Goal: Information Seeking & Learning: Learn about a topic

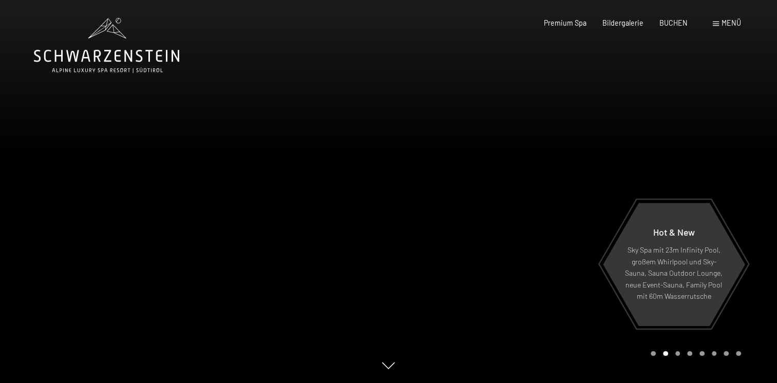
click at [507, 264] on div at bounding box center [583, 191] width 389 height 383
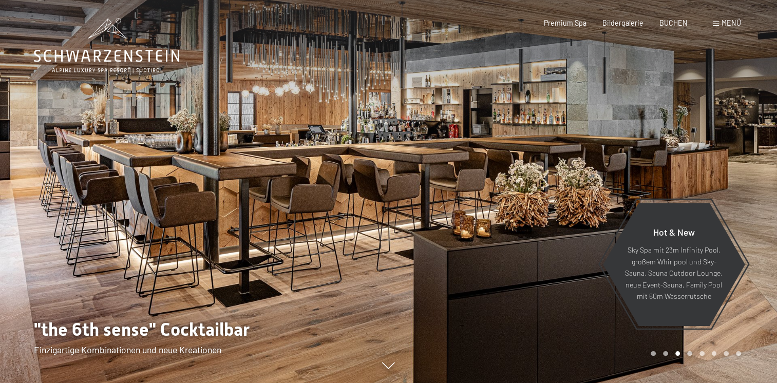
click at [507, 264] on div at bounding box center [583, 191] width 389 height 383
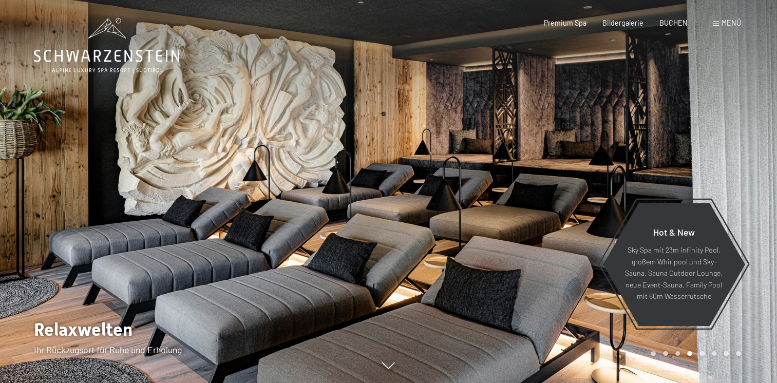
click at [507, 264] on div at bounding box center [583, 191] width 389 height 383
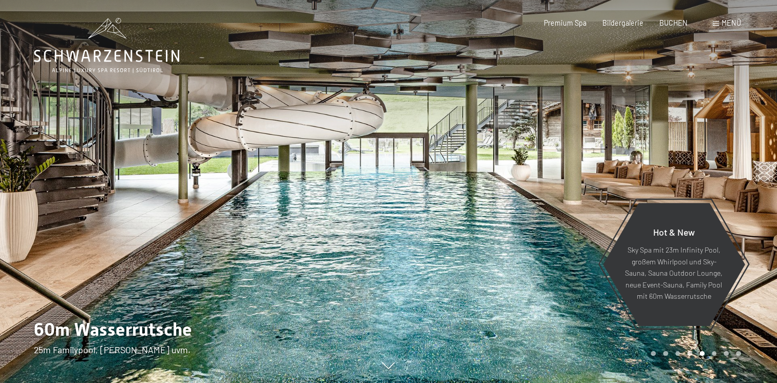
click at [392, 368] on icon at bounding box center [388, 370] width 13 height 7
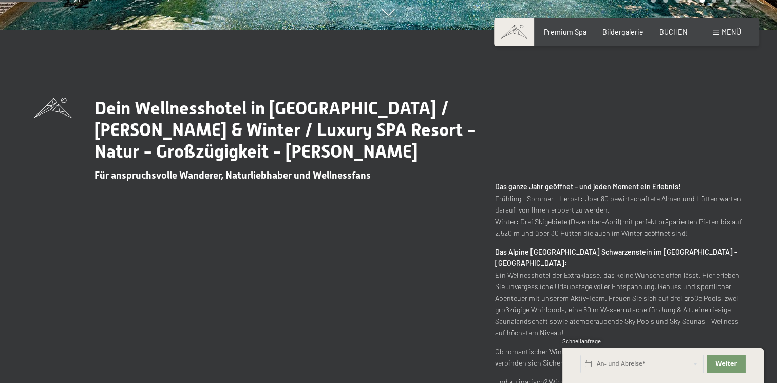
scroll to position [360, 0]
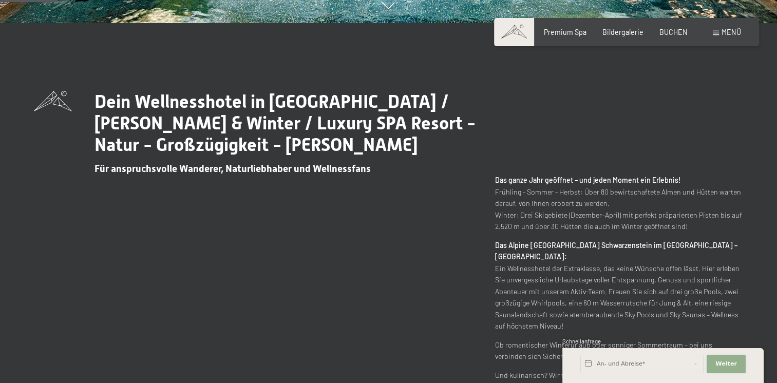
click at [735, 366] on button "Weiter Adressfelder ausblenden" at bounding box center [725, 364] width 39 height 18
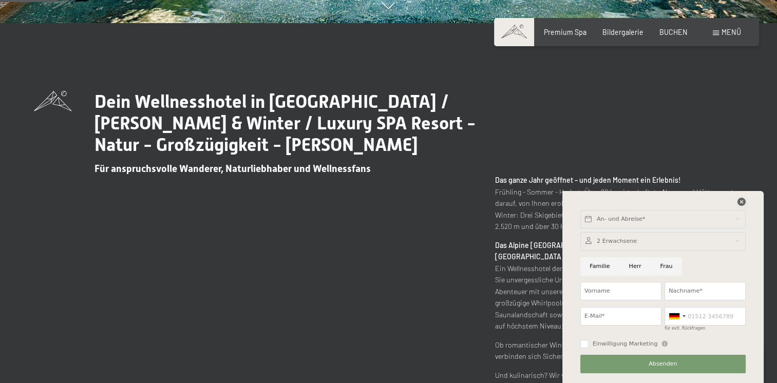
click at [741, 200] on icon at bounding box center [741, 202] width 8 height 8
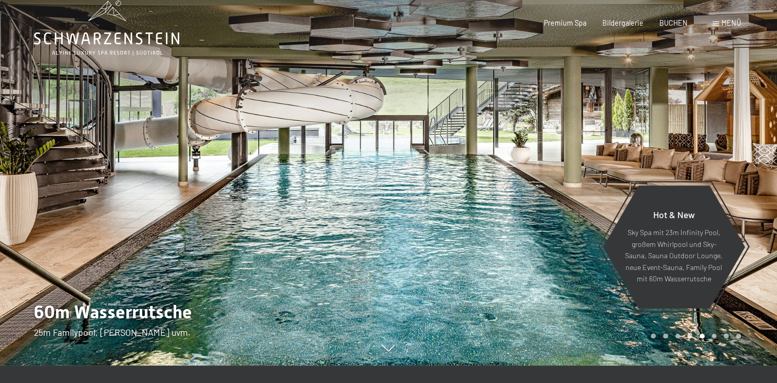
scroll to position [0, 0]
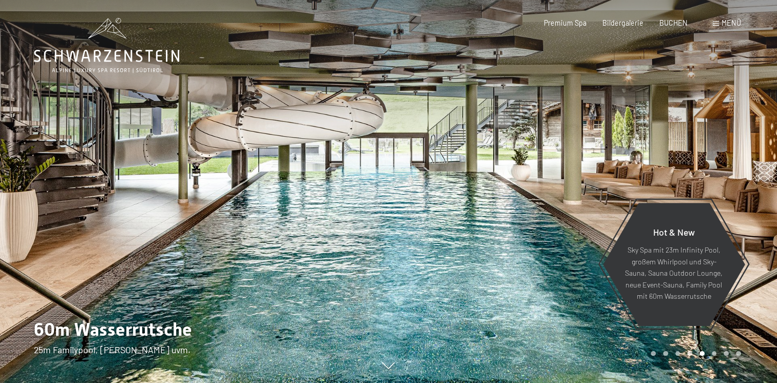
click at [652, 157] on div at bounding box center [583, 191] width 389 height 383
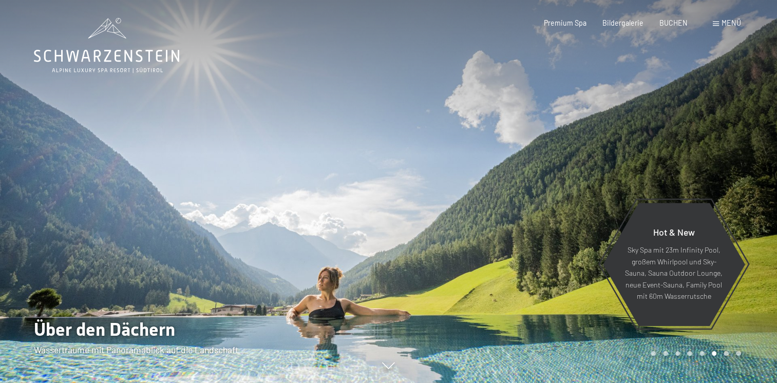
click at [553, 248] on div at bounding box center [583, 191] width 389 height 383
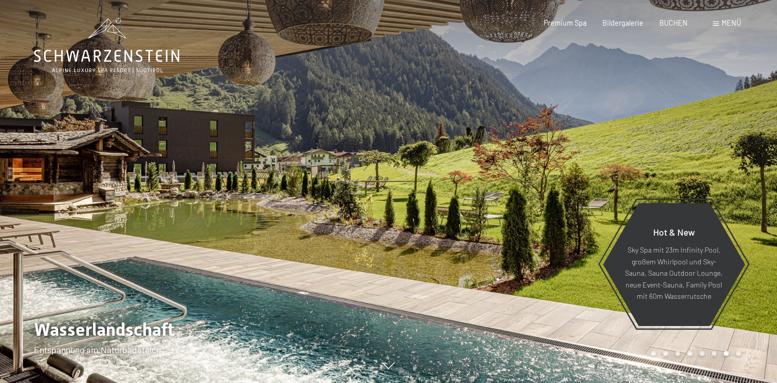
click at [553, 248] on div at bounding box center [583, 191] width 389 height 383
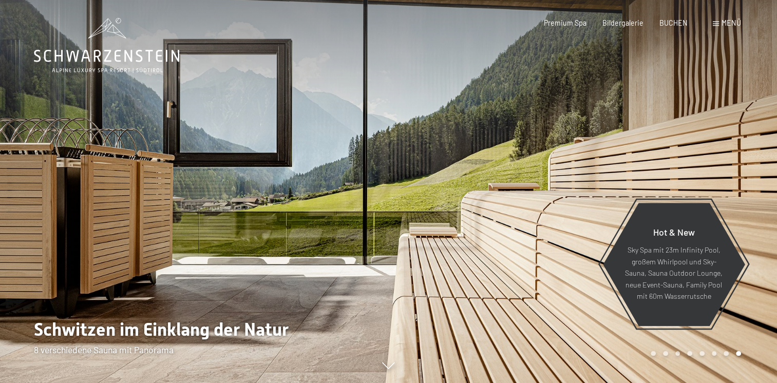
click at [553, 248] on div at bounding box center [583, 191] width 389 height 383
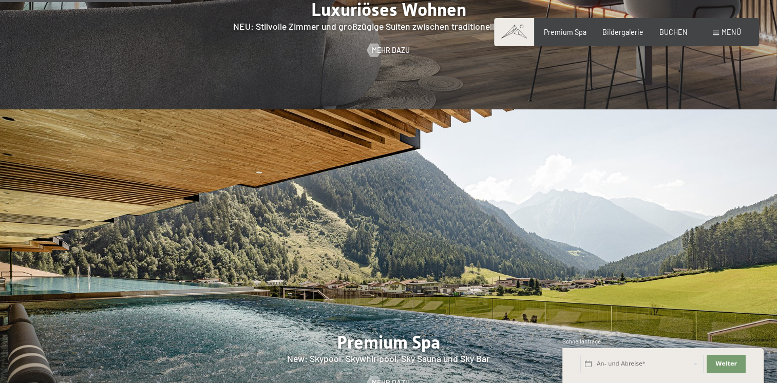
scroll to position [1026, 0]
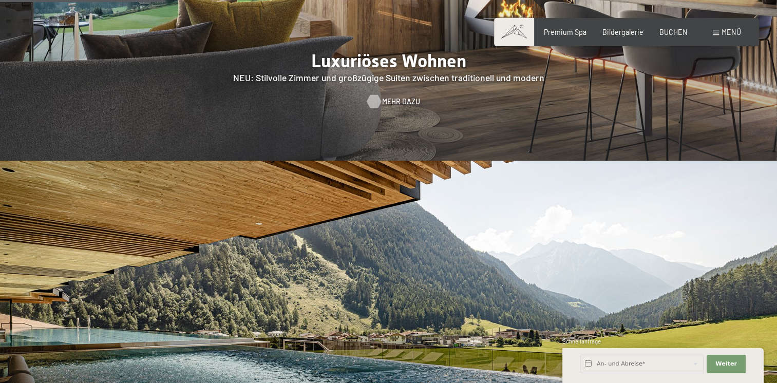
click at [391, 96] on span "Mehr dazu" at bounding box center [401, 101] width 38 height 10
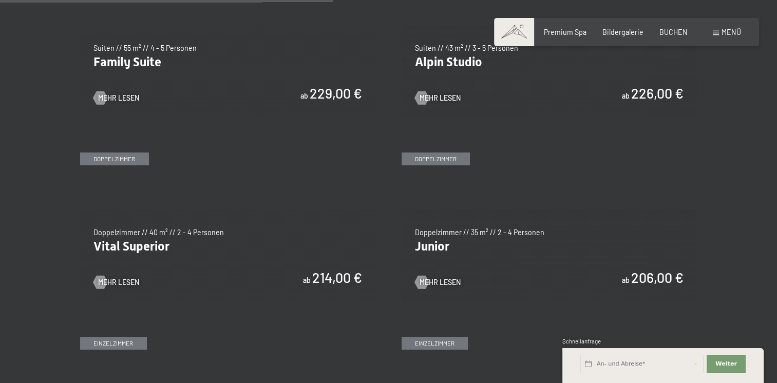
scroll to position [1180, 0]
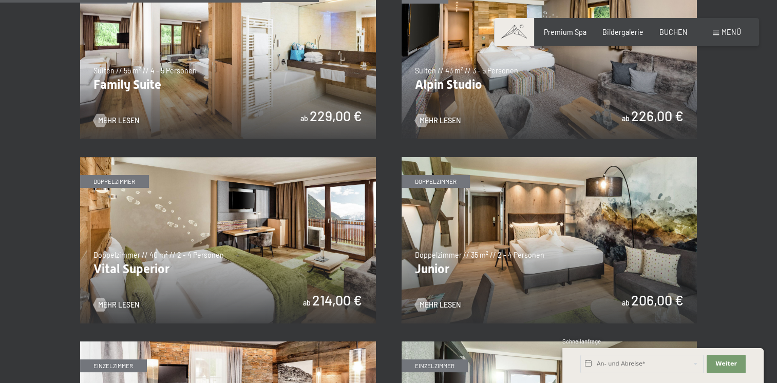
click at [221, 233] on img at bounding box center [228, 240] width 296 height 166
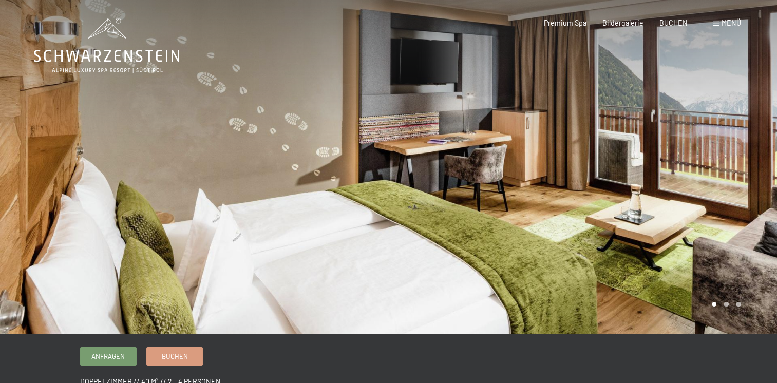
click at [739, 162] on div at bounding box center [583, 167] width 389 height 334
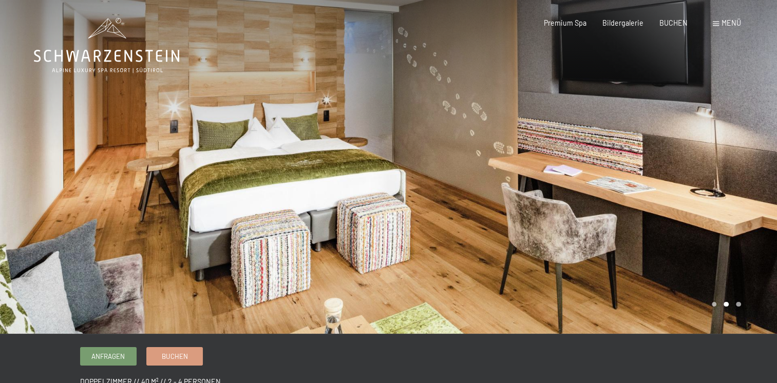
click at [737, 162] on div at bounding box center [583, 167] width 389 height 334
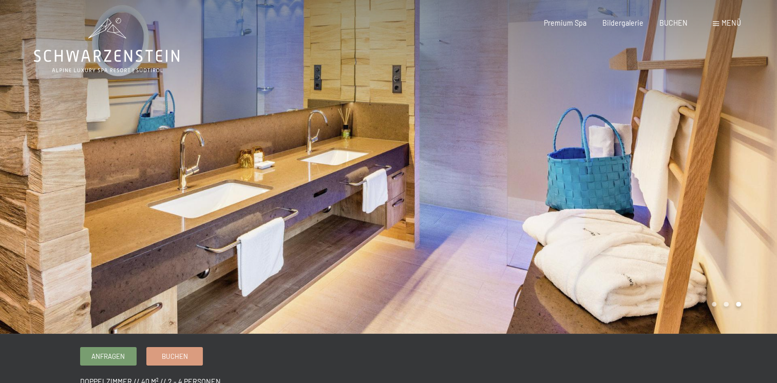
click at [737, 162] on div at bounding box center [583, 167] width 389 height 334
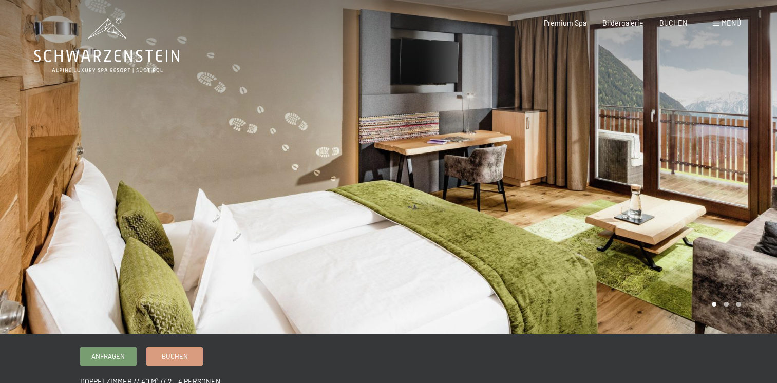
click at [737, 162] on div at bounding box center [583, 167] width 389 height 334
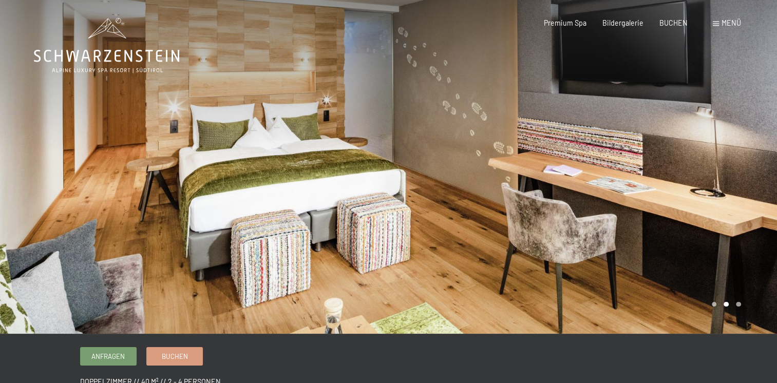
click at [737, 162] on div at bounding box center [583, 167] width 389 height 334
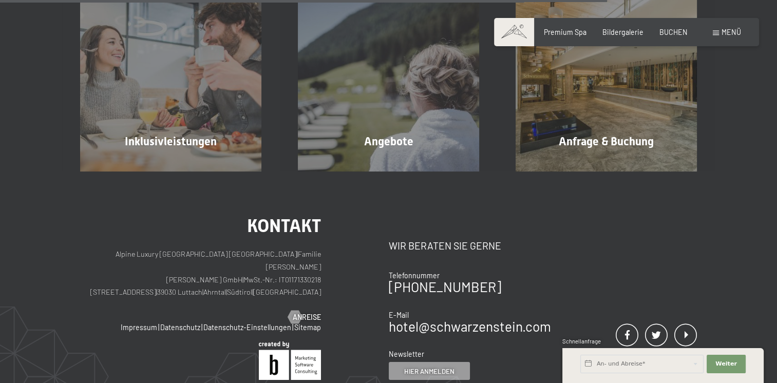
scroll to position [975, 0]
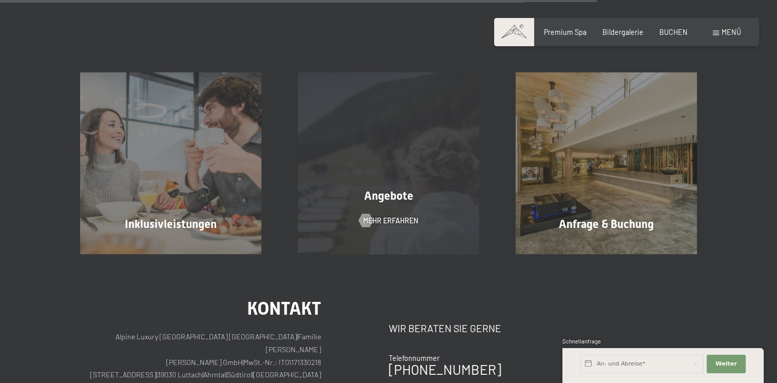
click at [381, 181] on div "Angebote Mehr erfahren" at bounding box center [389, 162] width 218 height 181
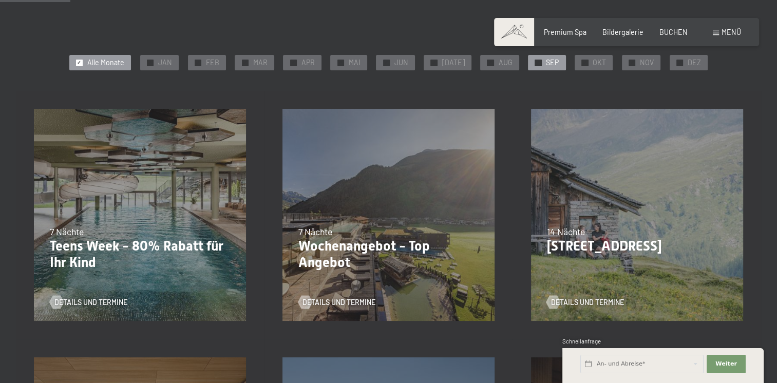
scroll to position [205, 0]
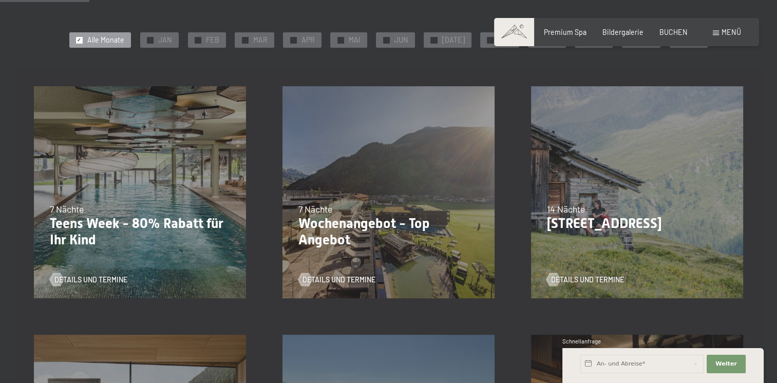
click at [373, 229] on p "Wochenangebot - Top Angebot" at bounding box center [388, 232] width 181 height 32
click at [360, 280] on span "Details und Termine" at bounding box center [349, 280] width 73 height 10
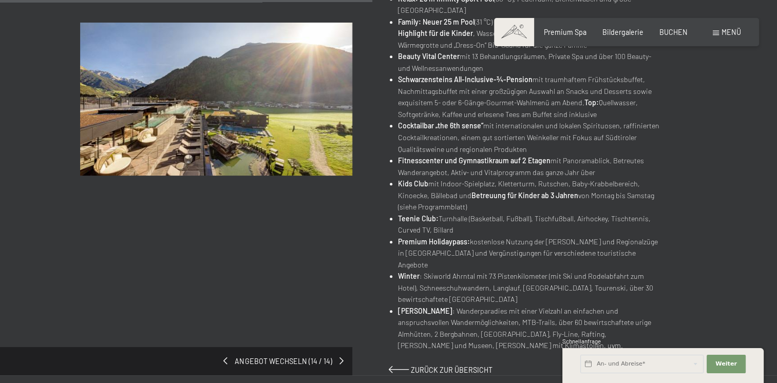
scroll to position [513, 0]
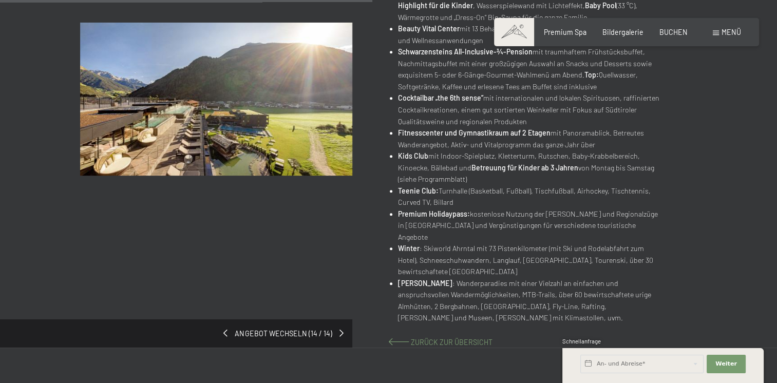
click at [457, 338] on span "Zurück zur Übersicht" at bounding box center [452, 342] width 82 height 9
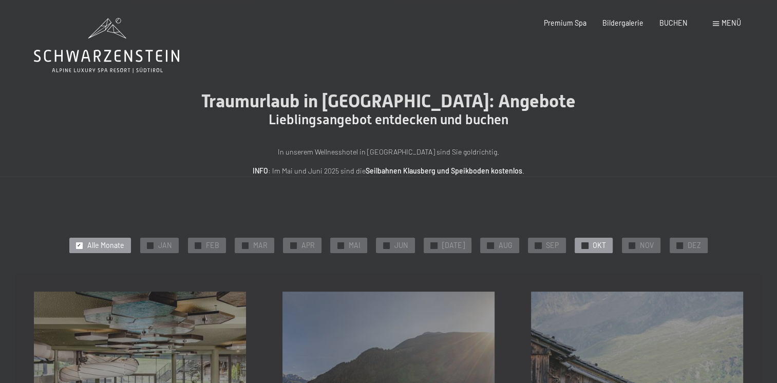
click at [585, 241] on div "✓ OKT" at bounding box center [593, 245] width 38 height 15
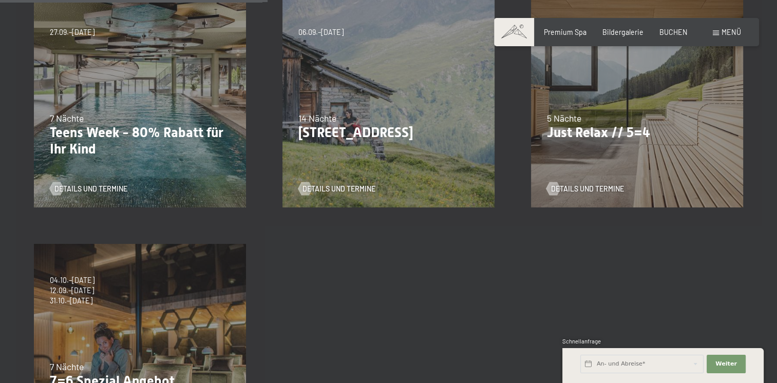
scroll to position [359, 0]
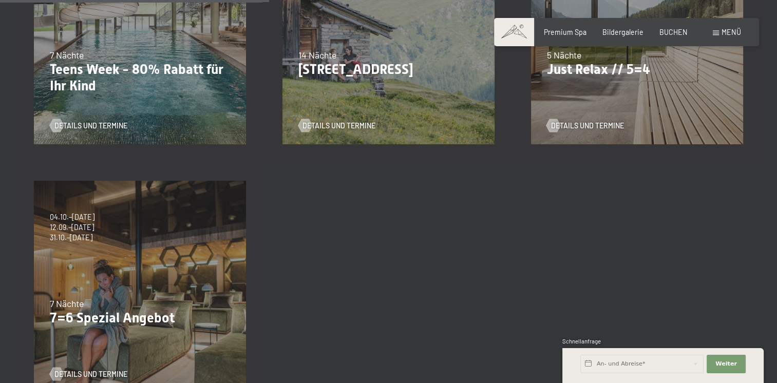
click at [153, 319] on p "7=6 Spezial Angebot" at bounding box center [140, 318] width 181 height 16
click at [116, 371] on span "Details und Termine" at bounding box center [101, 374] width 73 height 10
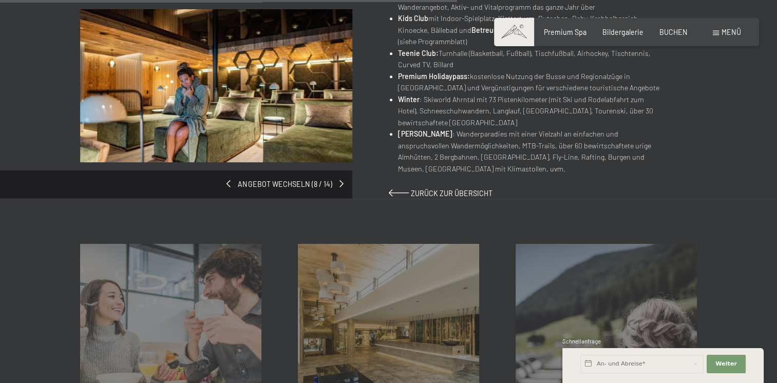
scroll to position [667, 0]
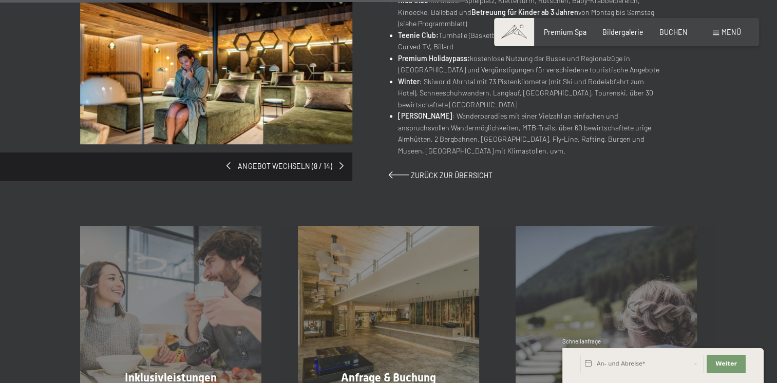
click at [302, 165] on div "Angebot wechseln (8 / 14)" at bounding box center [234, 85] width 308 height 189
click at [343, 166] on span at bounding box center [343, 165] width 4 height 7
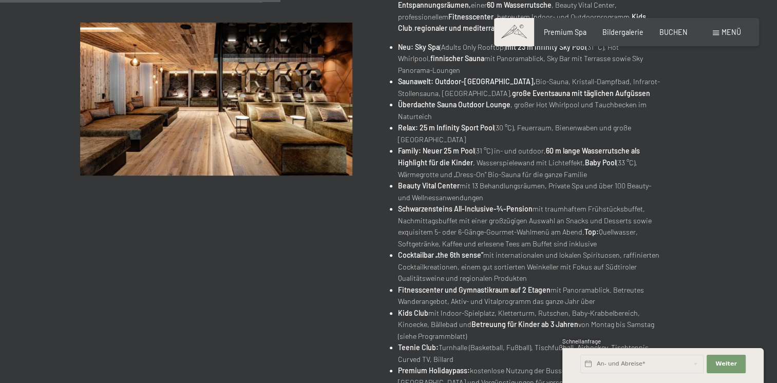
scroll to position [513, 0]
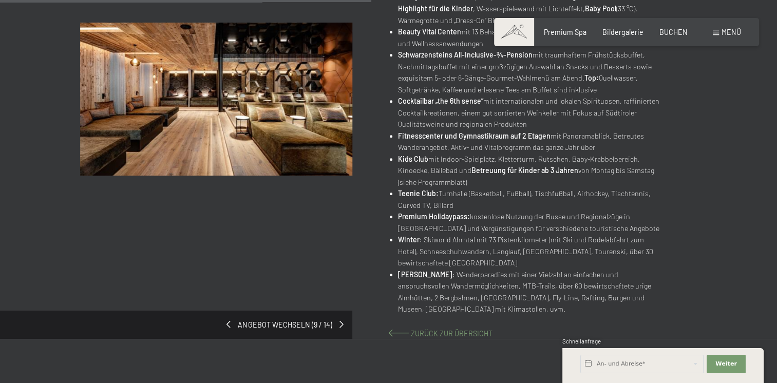
click at [421, 332] on span "Zurück zur Übersicht" at bounding box center [452, 333] width 82 height 9
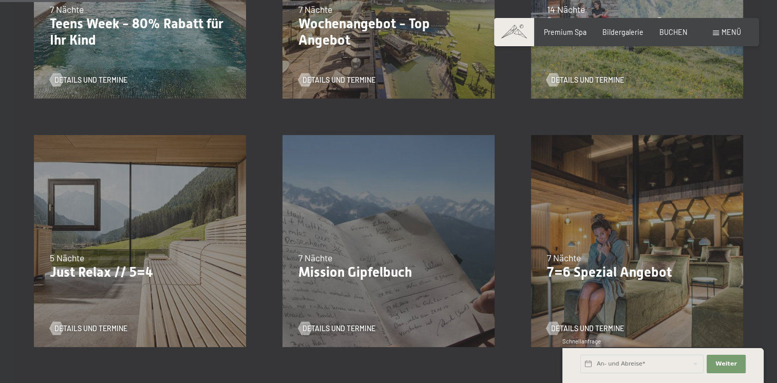
scroll to position [411, 0]
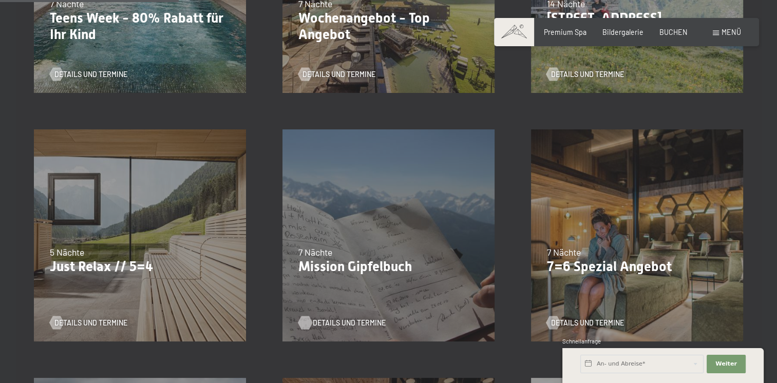
click at [314, 323] on span "Details und Termine" at bounding box center [349, 323] width 73 height 10
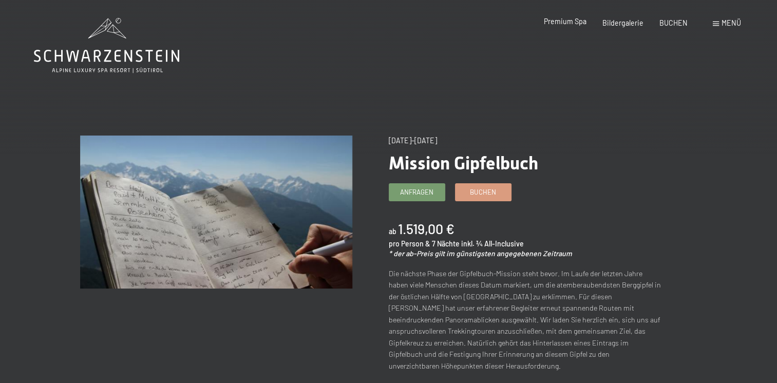
click at [574, 22] on span "Premium Spa" at bounding box center [565, 21] width 43 height 9
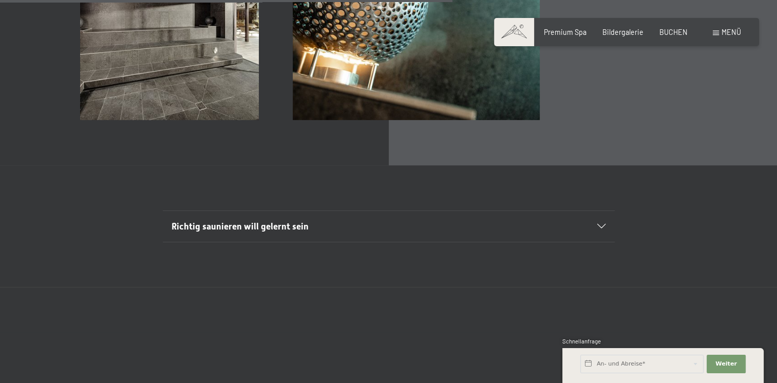
scroll to position [3285, 0]
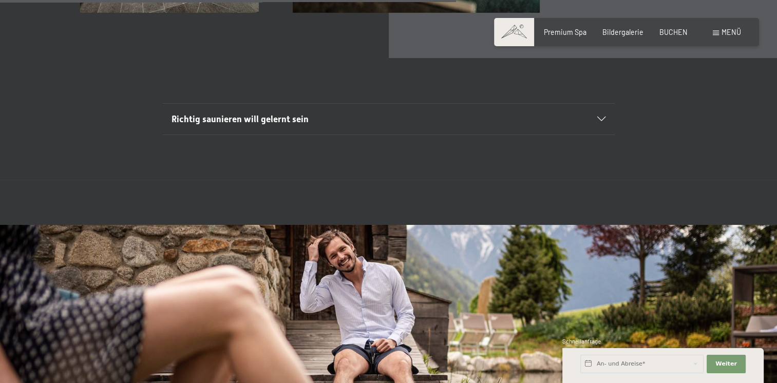
click at [600, 120] on icon at bounding box center [601, 119] width 8 height 5
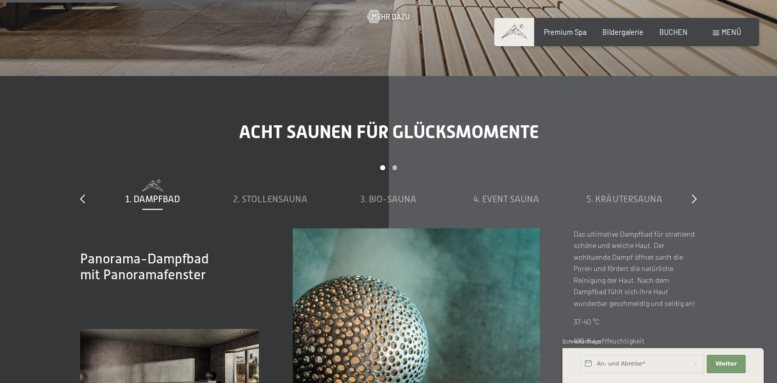
scroll to position [2515, 0]
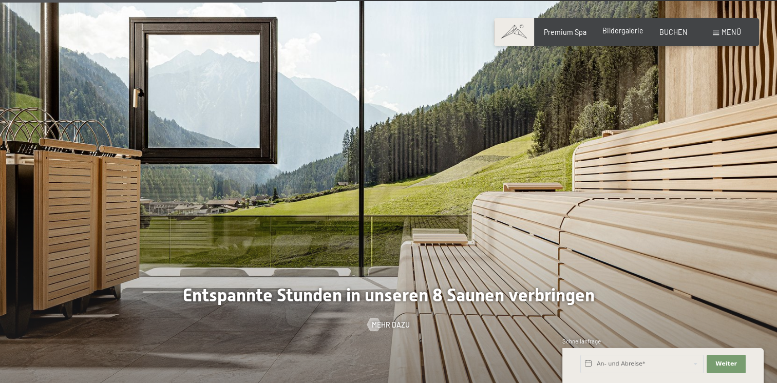
click at [618, 28] on span "Bildergalerie" at bounding box center [622, 30] width 41 height 9
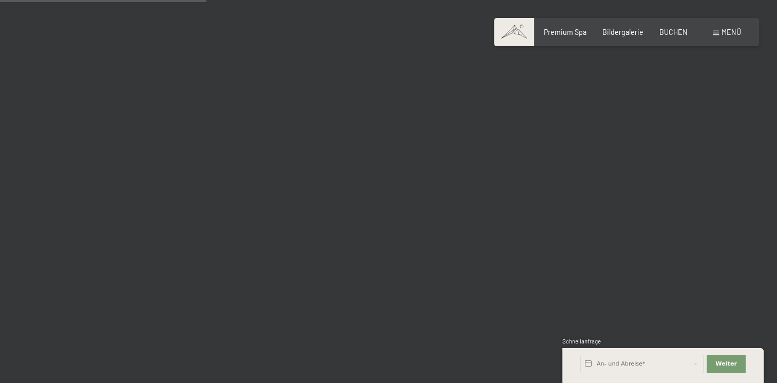
scroll to position [2925, 0]
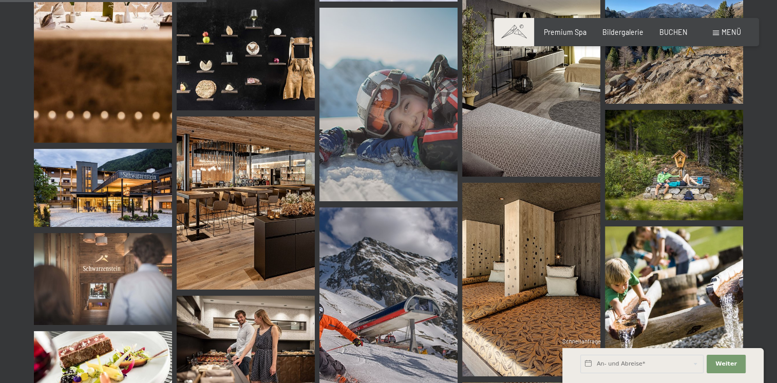
click at [118, 189] on img at bounding box center [103, 187] width 138 height 77
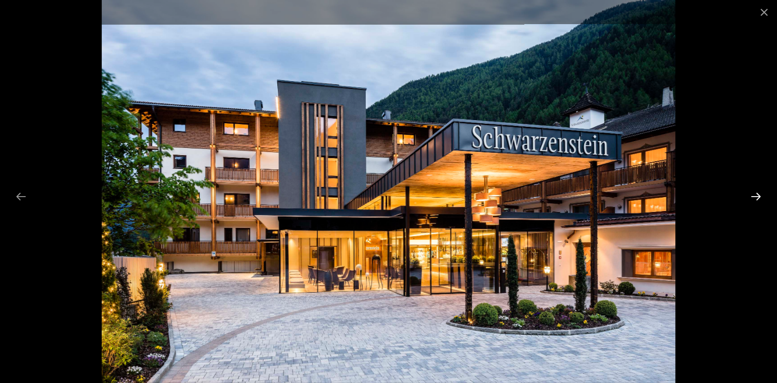
click at [758, 195] on button "Next slide" at bounding box center [756, 196] width 22 height 20
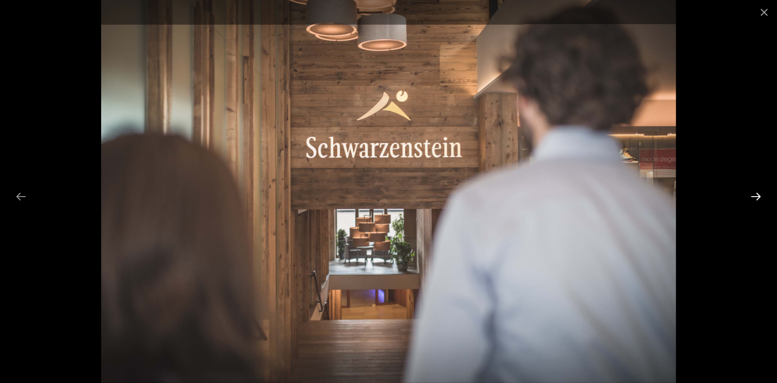
click at [758, 195] on button "Next slide" at bounding box center [756, 196] width 22 height 20
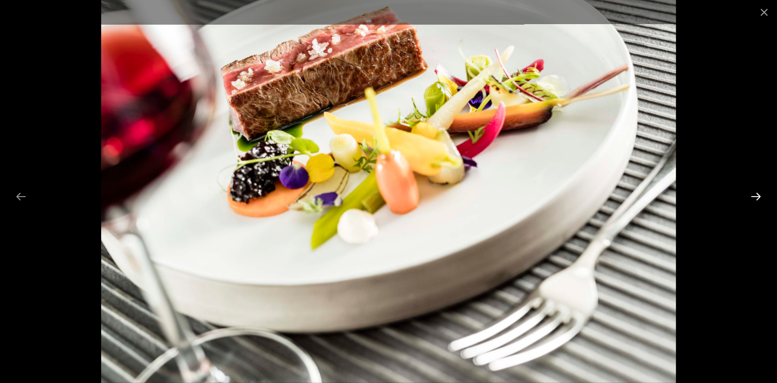
click at [758, 195] on button "Next slide" at bounding box center [756, 196] width 22 height 20
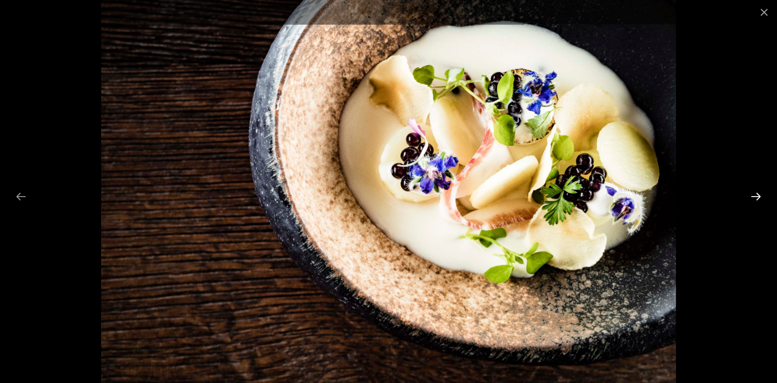
click at [758, 195] on button "Next slide" at bounding box center [756, 196] width 22 height 20
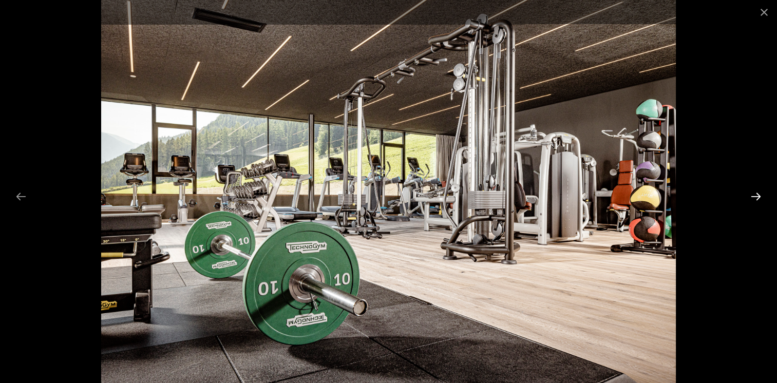
click at [758, 196] on button "Next slide" at bounding box center [756, 196] width 22 height 20
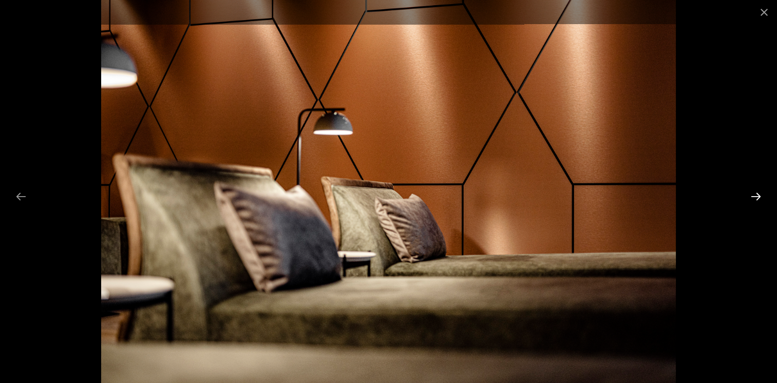
click at [757, 198] on button "Next slide" at bounding box center [756, 196] width 22 height 20
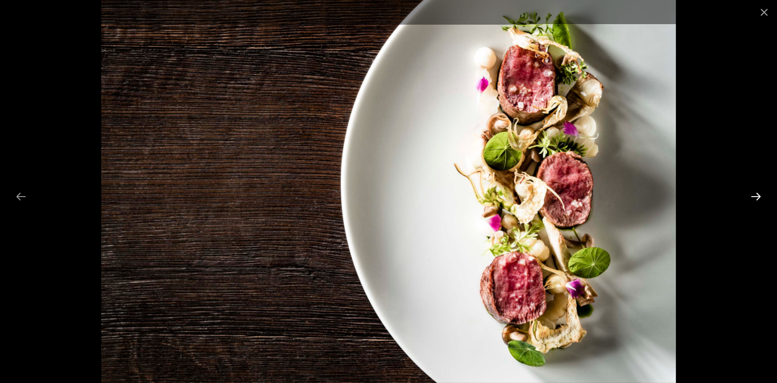
click at [757, 198] on button "Next slide" at bounding box center [756, 196] width 22 height 20
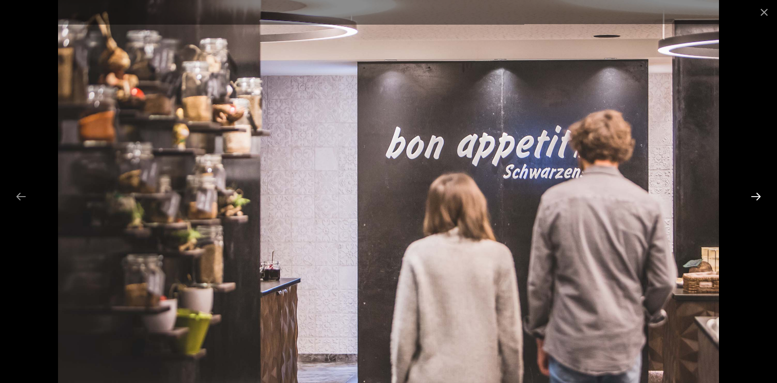
click at [757, 198] on button "Next slide" at bounding box center [756, 196] width 22 height 20
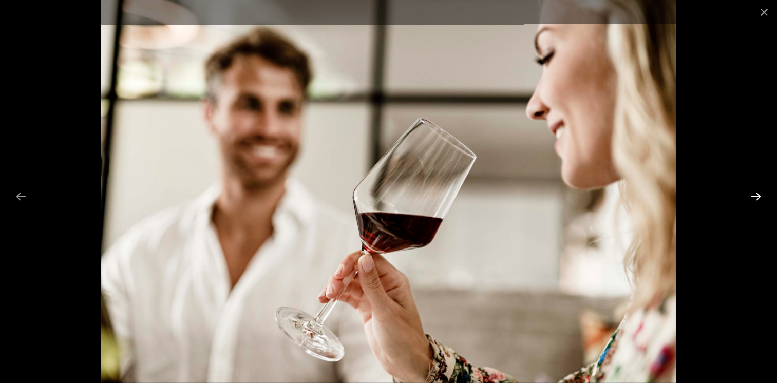
click at [757, 198] on button "Next slide" at bounding box center [756, 196] width 22 height 20
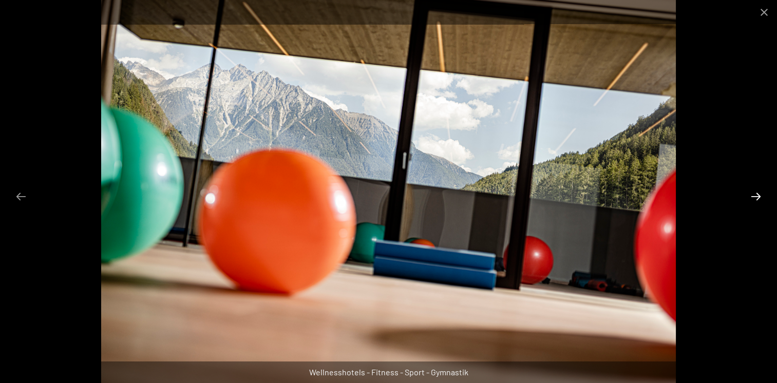
click at [757, 198] on button "Next slide" at bounding box center [756, 196] width 22 height 20
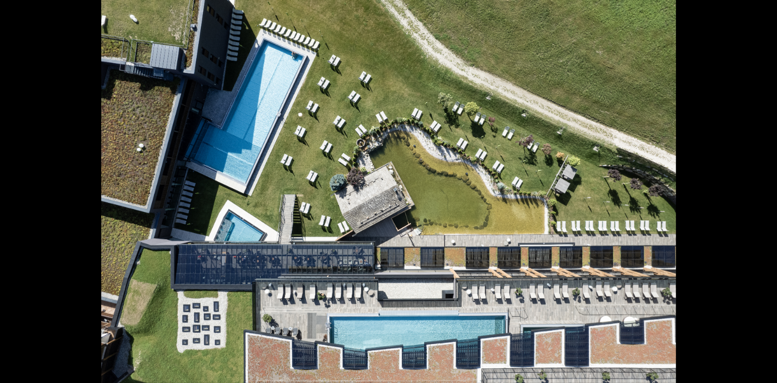
click at [757, 198] on button "Next slide" at bounding box center [761, 196] width 22 height 20
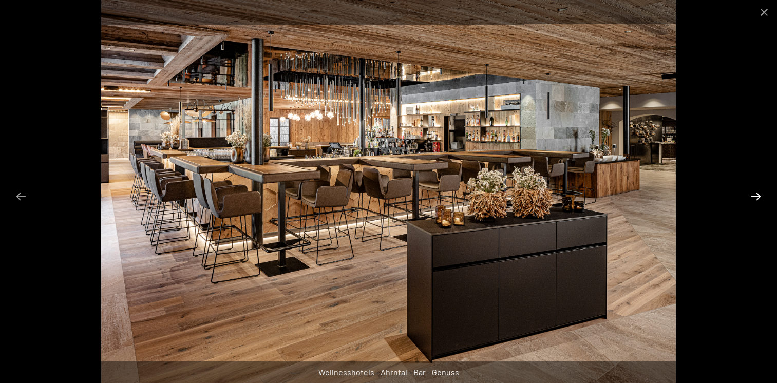
click at [756, 193] on button "Next slide" at bounding box center [756, 196] width 22 height 20
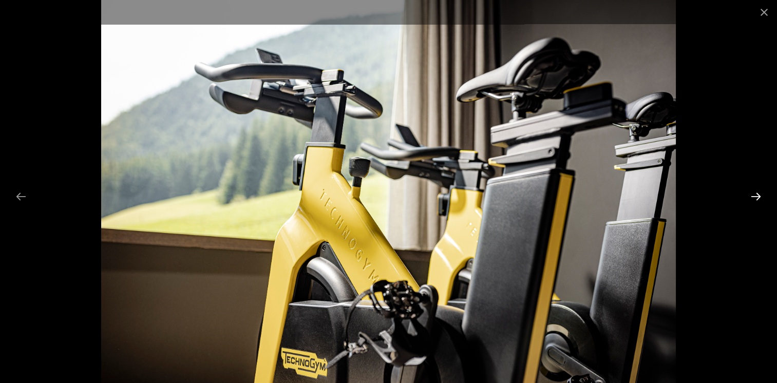
click at [756, 193] on button "Next slide" at bounding box center [756, 196] width 22 height 20
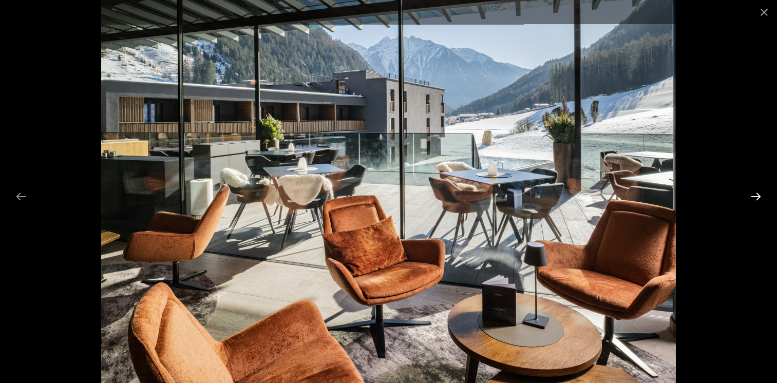
click at [756, 193] on button "Next slide" at bounding box center [756, 196] width 22 height 20
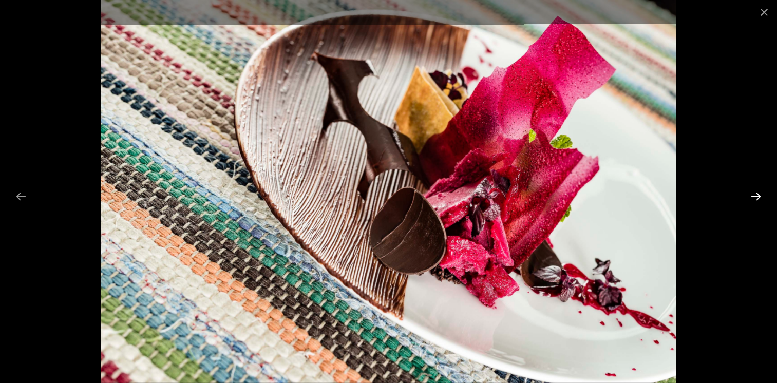
click at [756, 193] on button "Next slide" at bounding box center [756, 196] width 22 height 20
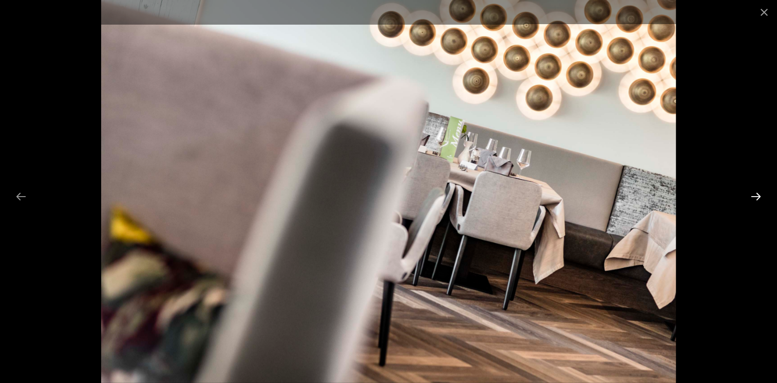
click at [756, 193] on button "Next slide" at bounding box center [756, 196] width 22 height 20
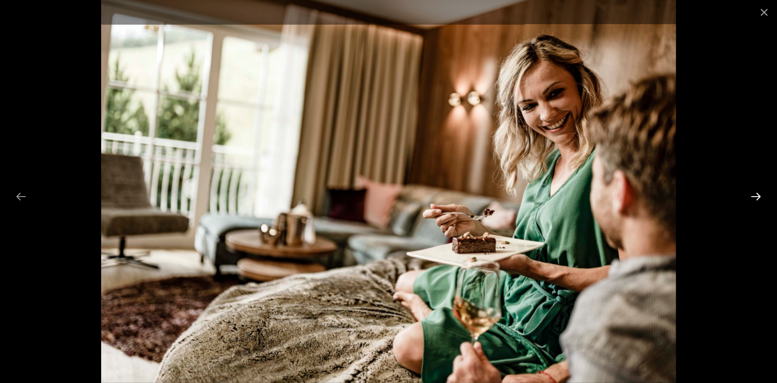
click at [756, 193] on button "Next slide" at bounding box center [756, 196] width 22 height 20
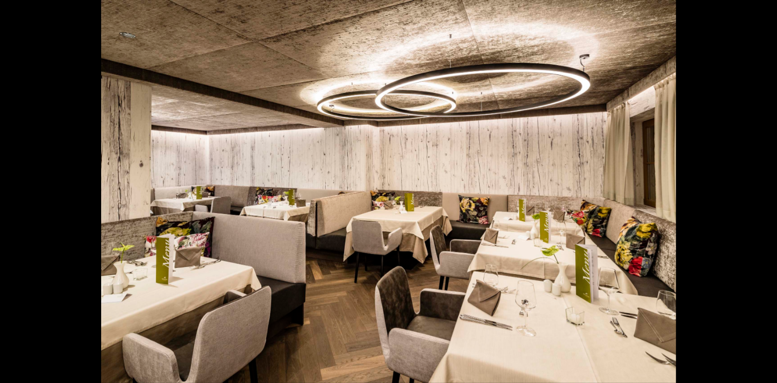
click at [756, 193] on button "Next slide" at bounding box center [761, 196] width 22 height 20
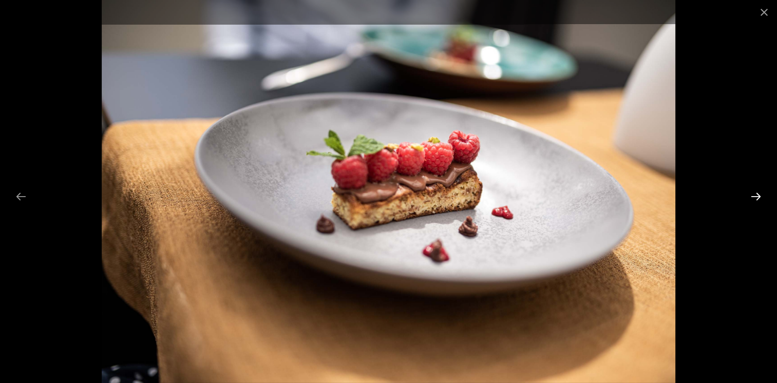
click at [756, 193] on button "Next slide" at bounding box center [756, 196] width 22 height 20
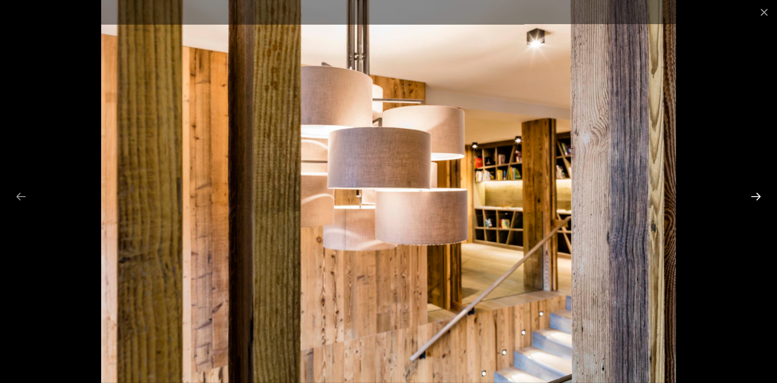
click at [756, 193] on button "Next slide" at bounding box center [756, 196] width 22 height 20
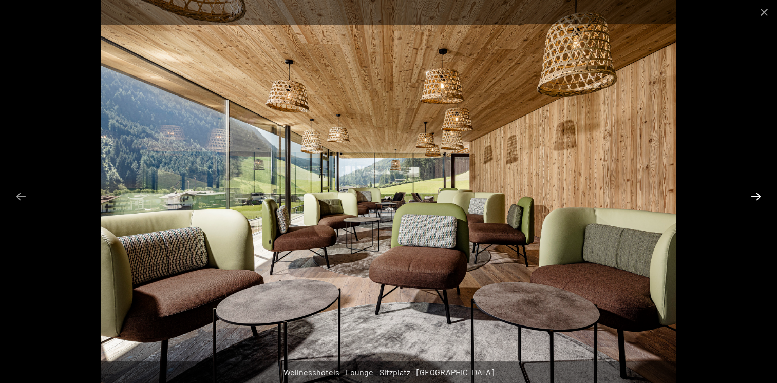
click at [756, 193] on button "Next slide" at bounding box center [756, 196] width 22 height 20
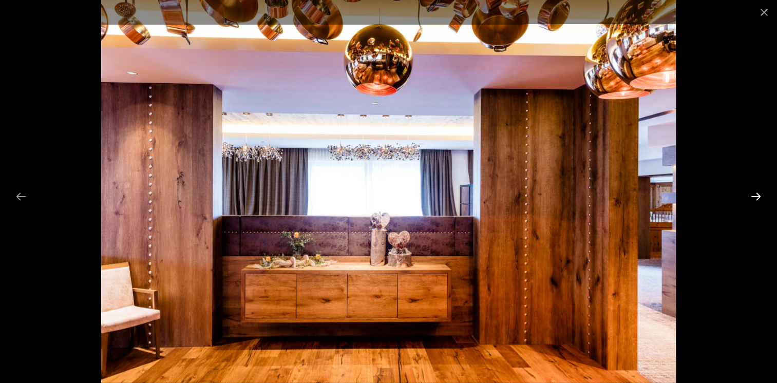
click at [756, 193] on button "Next slide" at bounding box center [756, 196] width 22 height 20
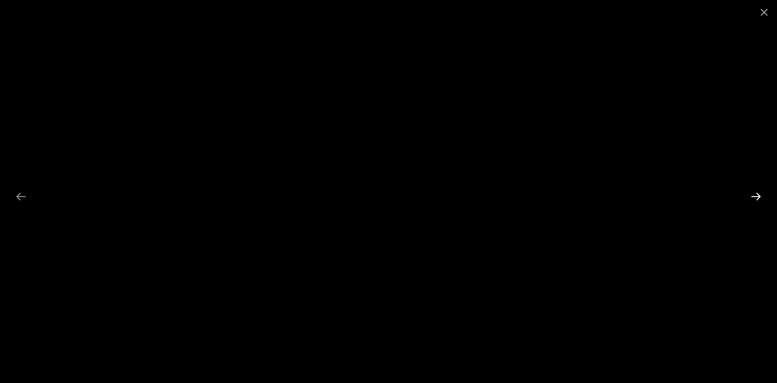
click at [756, 193] on button "Next slide" at bounding box center [756, 196] width 22 height 20
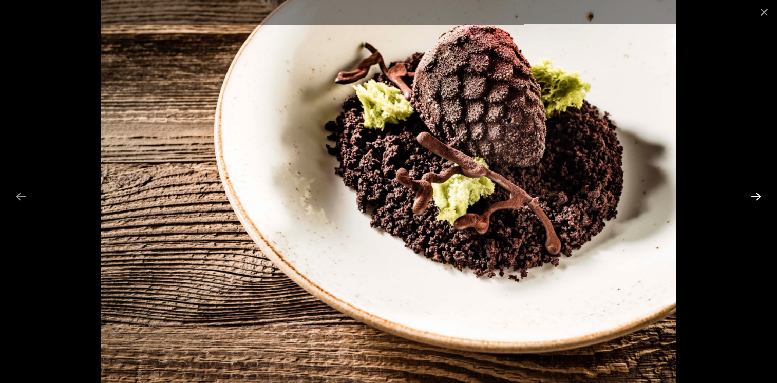
click at [756, 193] on button "Next slide" at bounding box center [756, 196] width 22 height 20
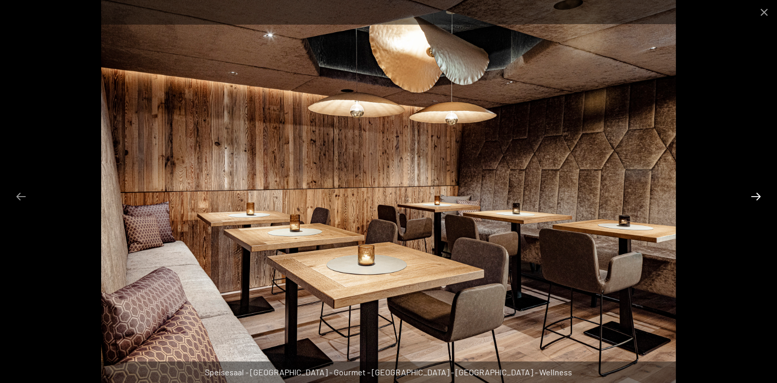
click at [756, 193] on button "Next slide" at bounding box center [756, 196] width 22 height 20
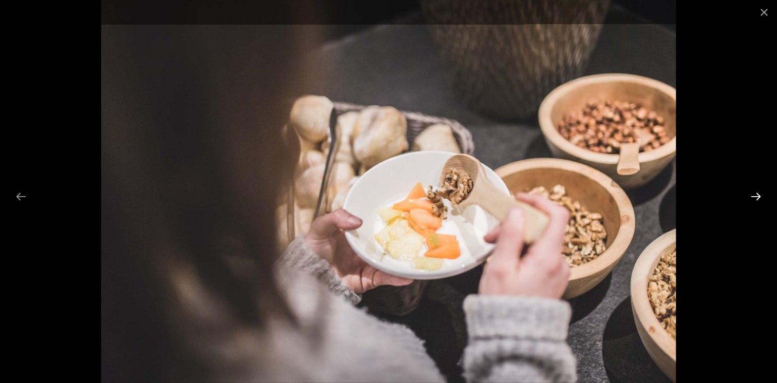
click at [756, 193] on button "Next slide" at bounding box center [756, 196] width 22 height 20
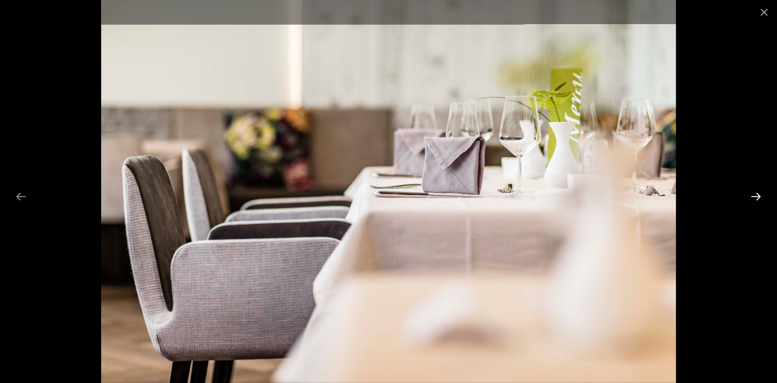
click at [756, 193] on button "Next slide" at bounding box center [756, 196] width 22 height 20
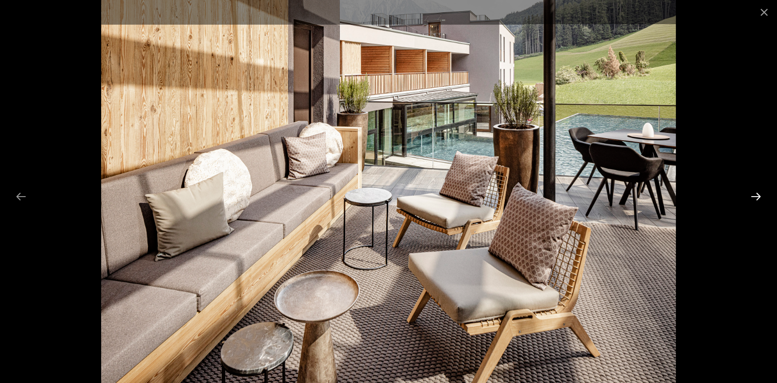
click at [756, 193] on button "Next slide" at bounding box center [756, 196] width 22 height 20
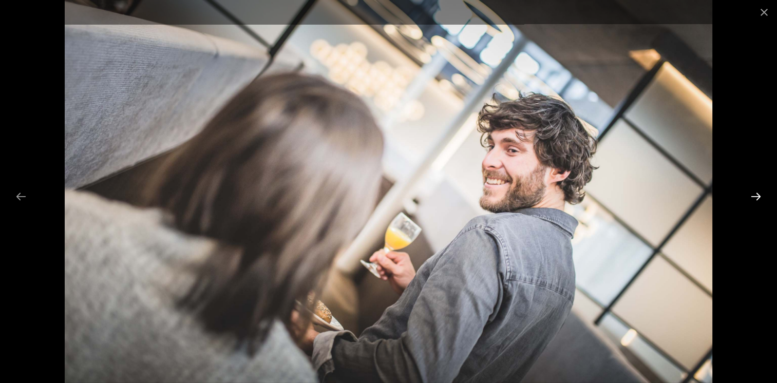
click at [756, 193] on button "Next slide" at bounding box center [756, 196] width 22 height 20
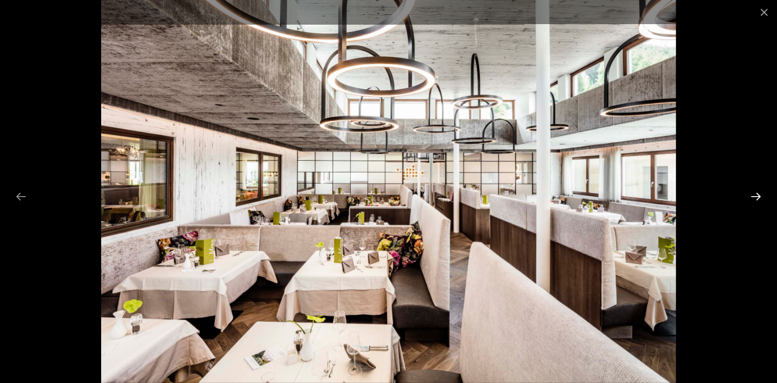
click at [756, 193] on button "Next slide" at bounding box center [756, 196] width 22 height 20
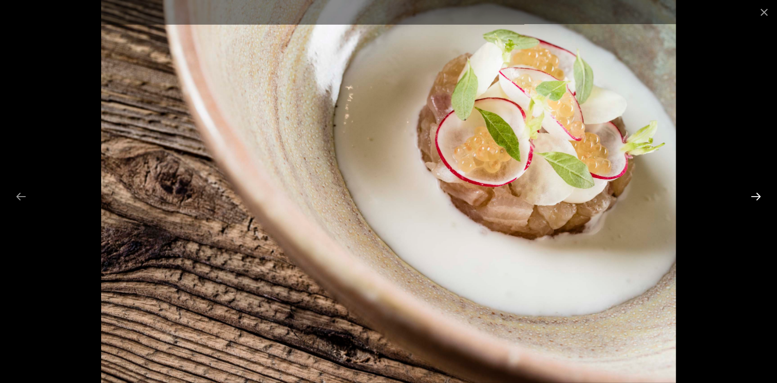
click at [756, 193] on button "Next slide" at bounding box center [756, 196] width 22 height 20
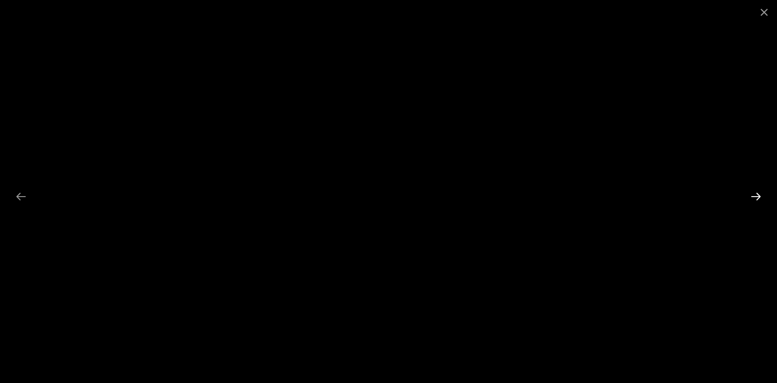
click at [756, 193] on button "Next slide" at bounding box center [756, 196] width 22 height 20
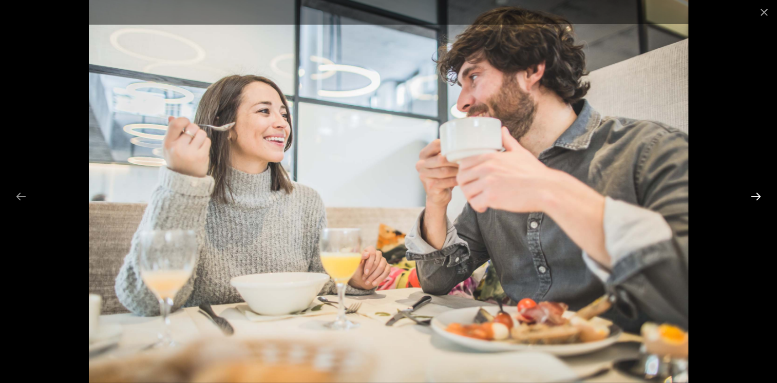
click at [756, 193] on button "Next slide" at bounding box center [756, 196] width 22 height 20
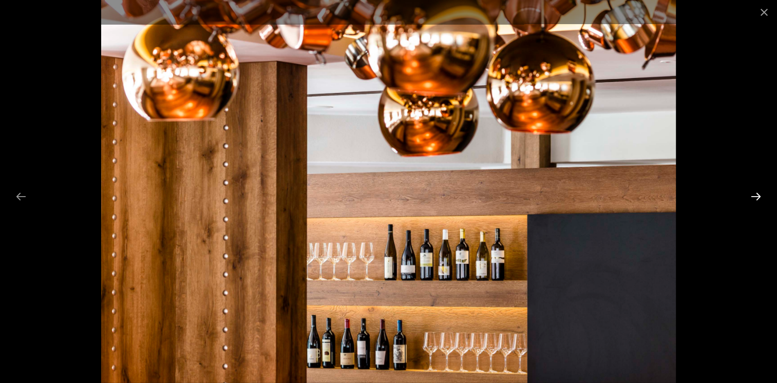
click at [756, 193] on button "Next slide" at bounding box center [756, 196] width 22 height 20
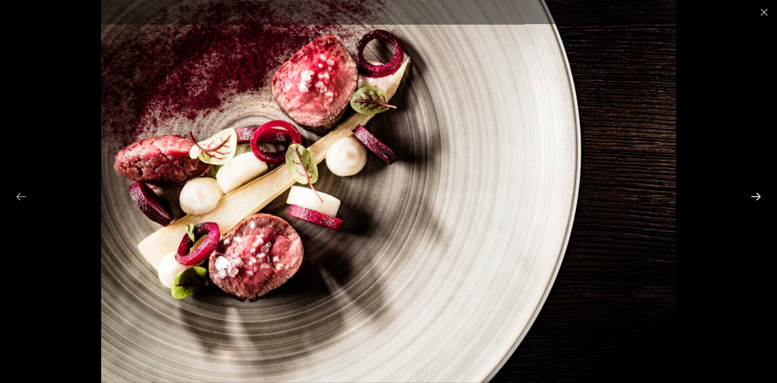
click at [756, 193] on button "Next slide" at bounding box center [756, 196] width 22 height 20
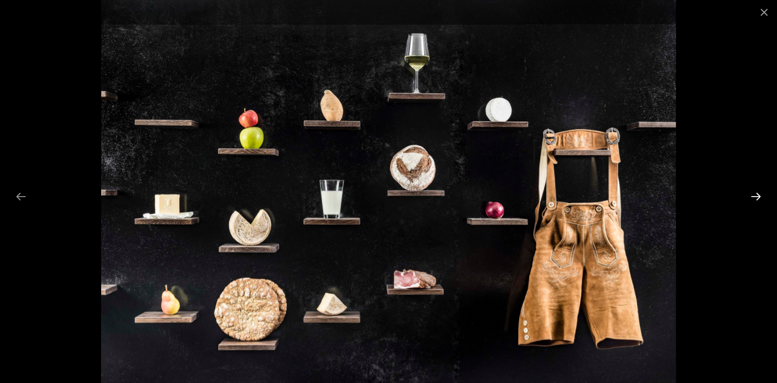
click at [756, 193] on button "Next slide" at bounding box center [756, 196] width 22 height 20
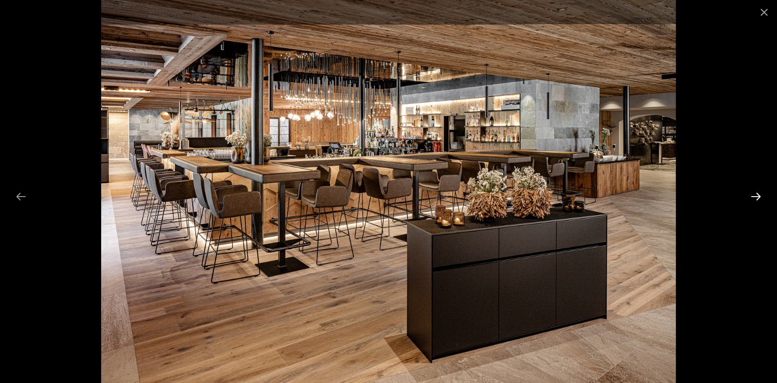
click at [756, 193] on button "Next slide" at bounding box center [756, 196] width 22 height 20
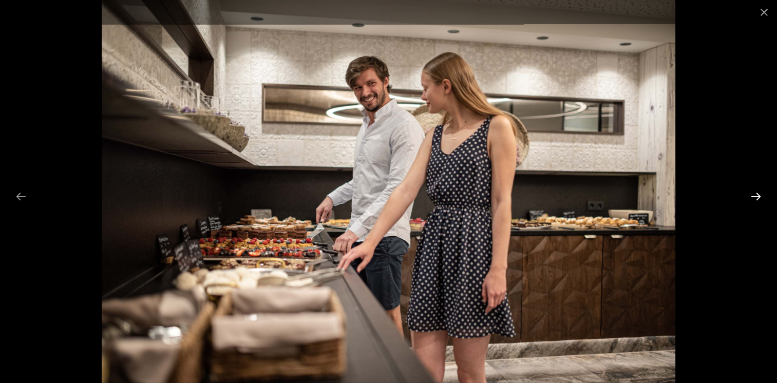
click at [756, 193] on button "Next slide" at bounding box center [756, 196] width 22 height 20
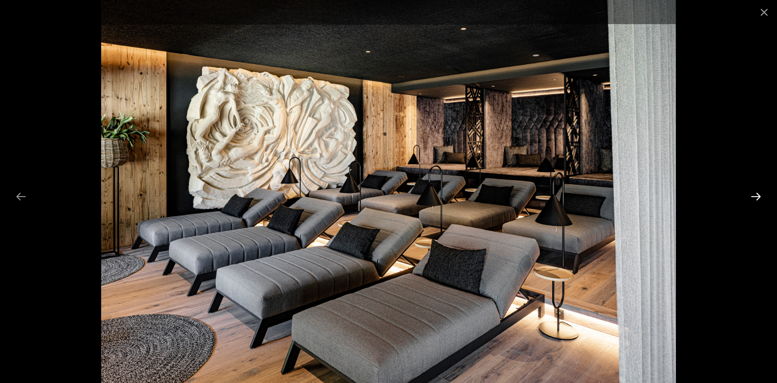
click at [756, 193] on button "Next slide" at bounding box center [756, 196] width 22 height 20
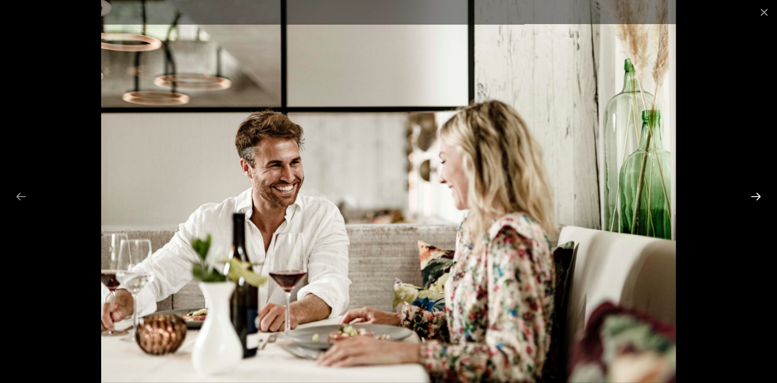
click at [756, 193] on button "Next slide" at bounding box center [756, 196] width 22 height 20
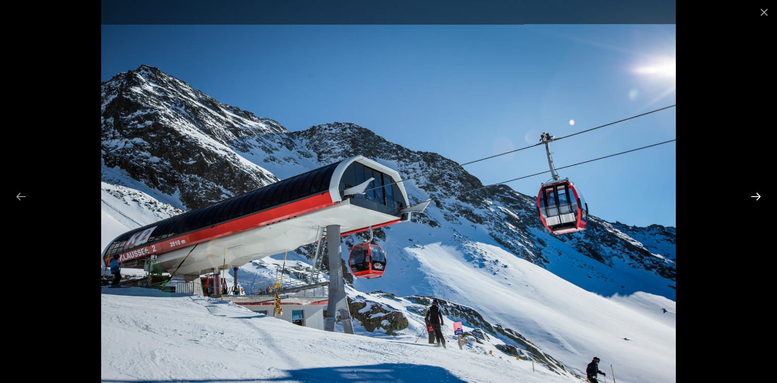
click at [756, 193] on button "Next slide" at bounding box center [756, 196] width 22 height 20
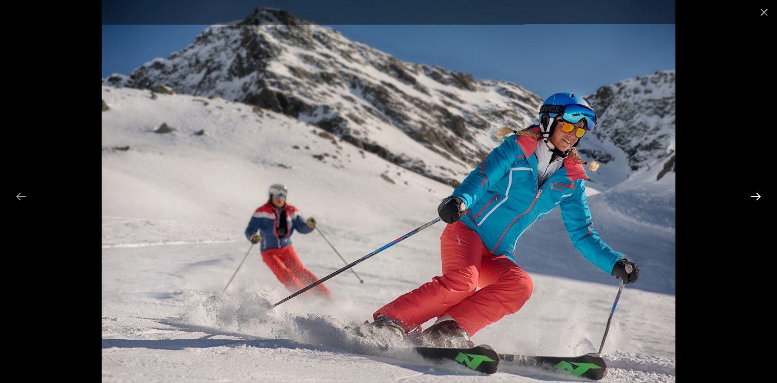
click at [756, 193] on button "Next slide" at bounding box center [756, 196] width 22 height 20
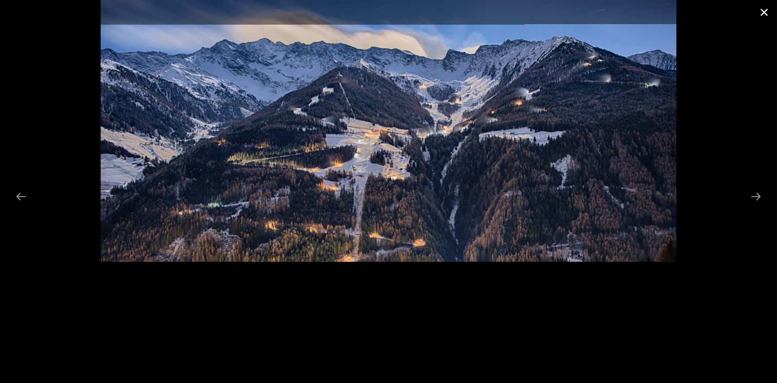
click at [762, 12] on button "Close gallery" at bounding box center [764, 12] width 26 height 24
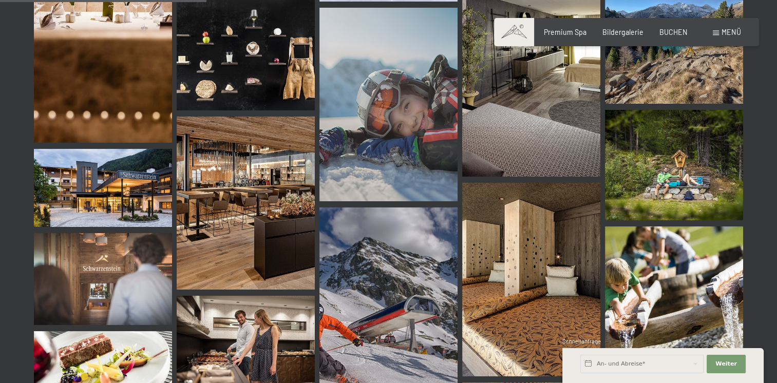
click at [730, 32] on span "Menü" at bounding box center [731, 32] width 20 height 9
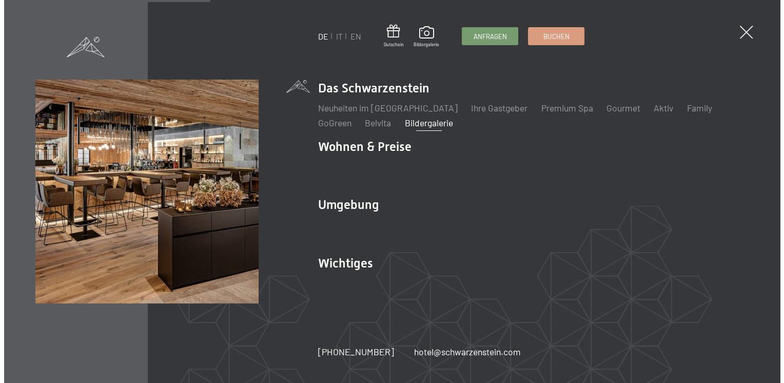
scroll to position [2952, 0]
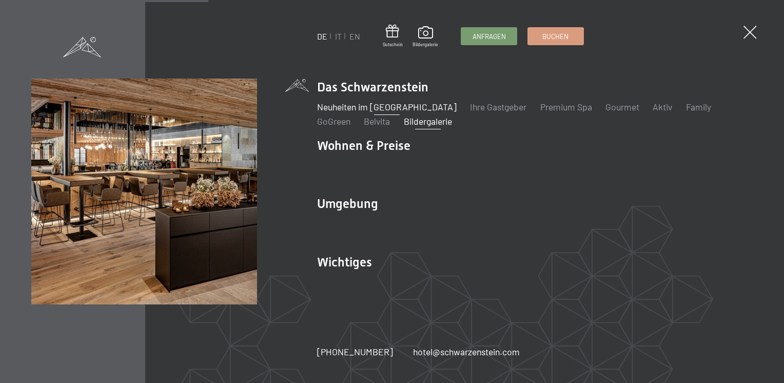
click at [376, 107] on link "Neuheiten im [GEOGRAPHIC_DATA]" at bounding box center [387, 106] width 140 height 11
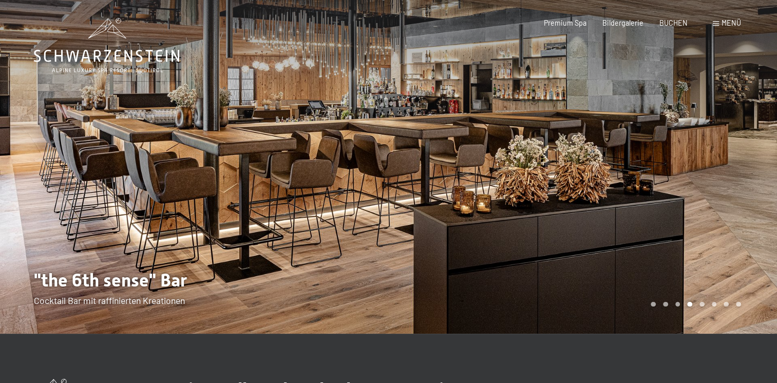
click at [729, 190] on div at bounding box center [583, 167] width 389 height 334
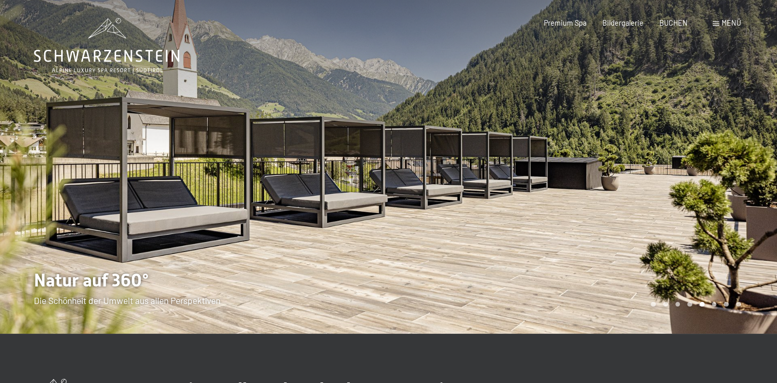
click at [729, 190] on div at bounding box center [583, 167] width 389 height 334
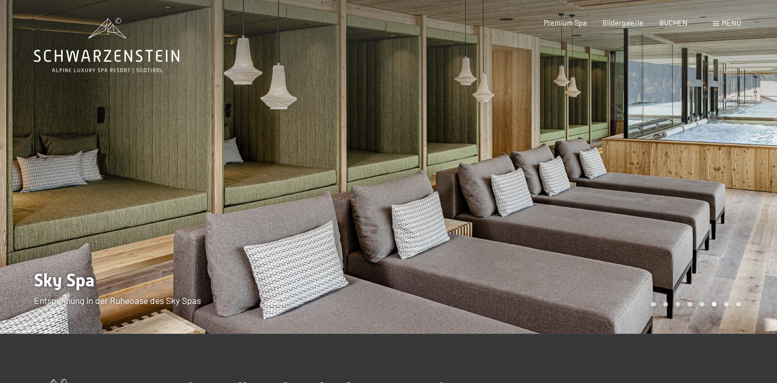
click at [729, 190] on div at bounding box center [583, 167] width 389 height 334
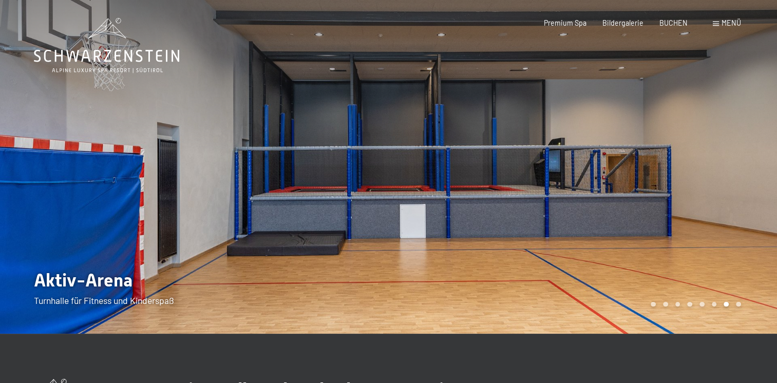
click at [727, 192] on div at bounding box center [583, 167] width 389 height 334
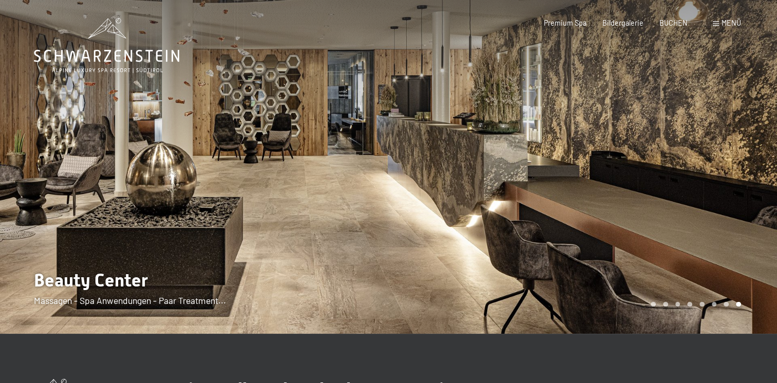
click at [727, 192] on div at bounding box center [583, 167] width 389 height 334
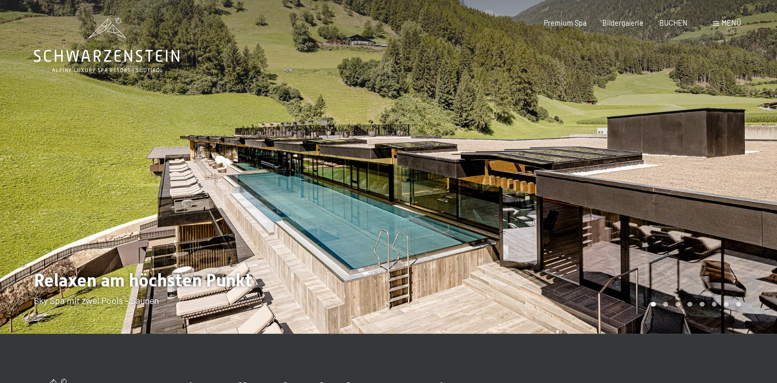
click at [727, 192] on div at bounding box center [583, 167] width 389 height 334
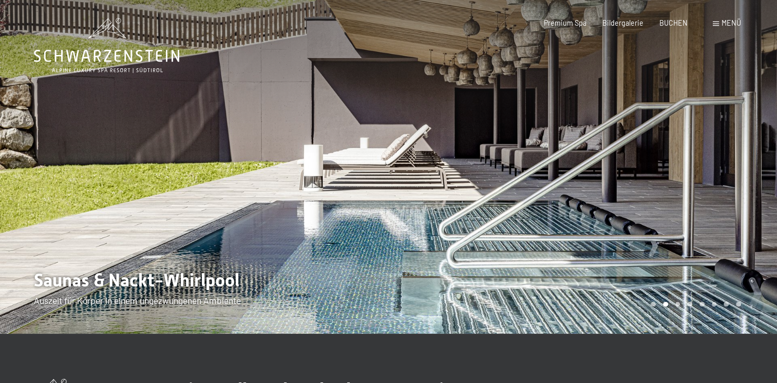
click at [29, 209] on div at bounding box center [194, 167] width 389 height 334
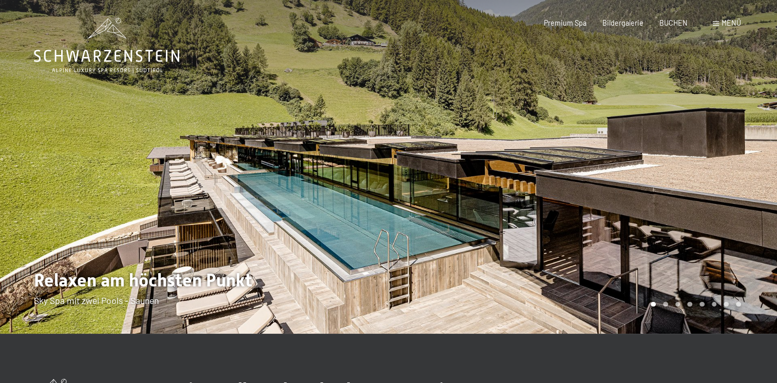
click at [735, 185] on div at bounding box center [583, 167] width 389 height 334
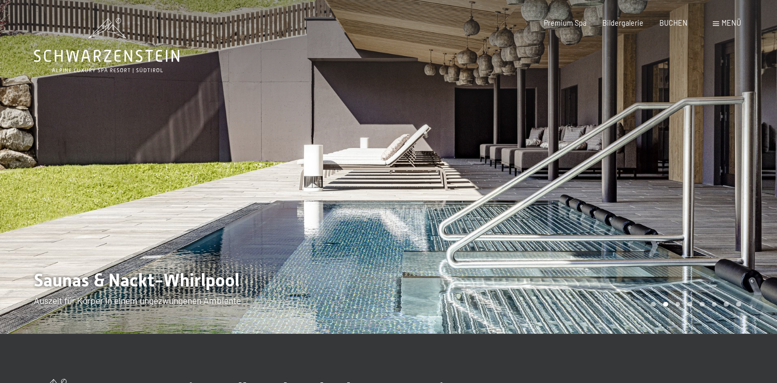
click at [731, 182] on div at bounding box center [583, 167] width 389 height 334
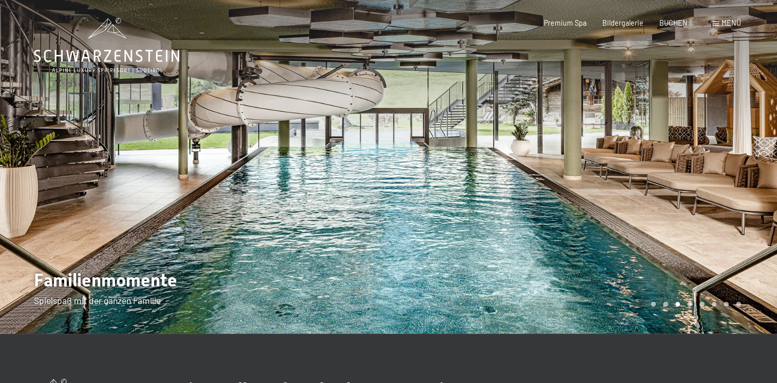
click at [727, 179] on div at bounding box center [583, 167] width 389 height 334
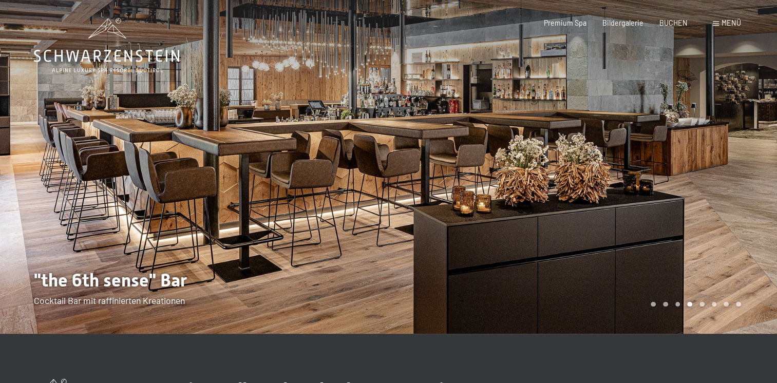
click at [727, 179] on div at bounding box center [583, 167] width 389 height 334
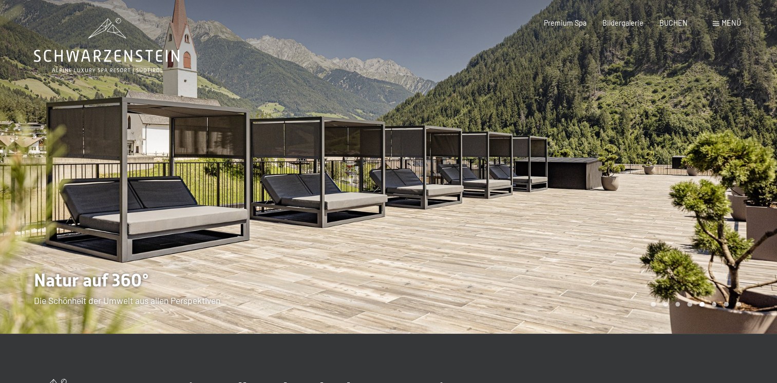
click at [727, 179] on div at bounding box center [583, 167] width 389 height 334
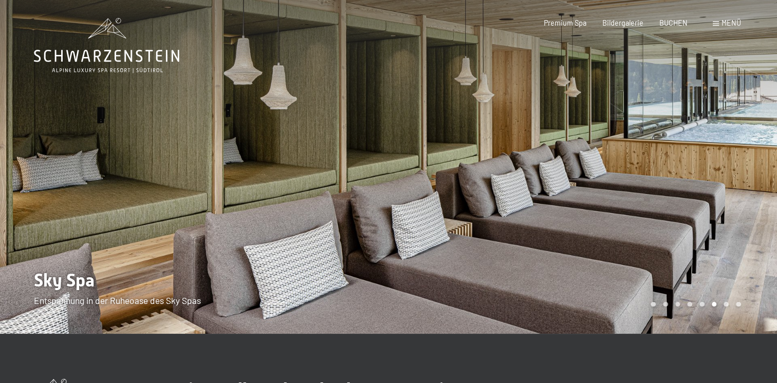
click at [727, 179] on div at bounding box center [583, 167] width 389 height 334
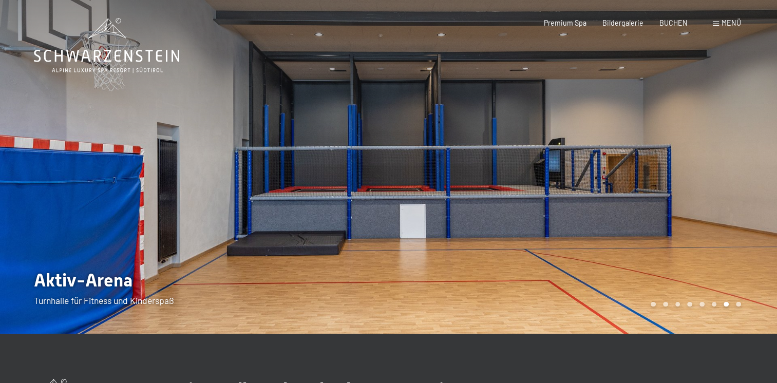
click at [727, 179] on div at bounding box center [583, 167] width 389 height 334
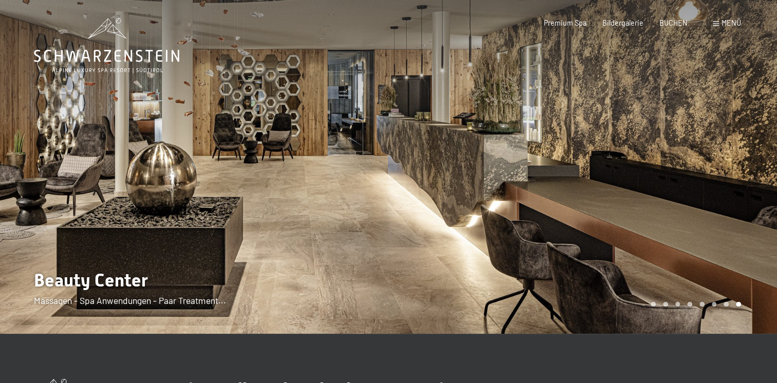
click at [727, 179] on div at bounding box center [583, 167] width 389 height 334
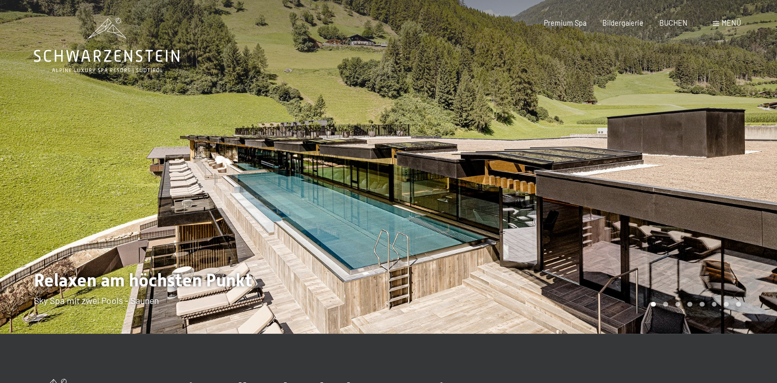
click at [727, 179] on div at bounding box center [583, 167] width 389 height 334
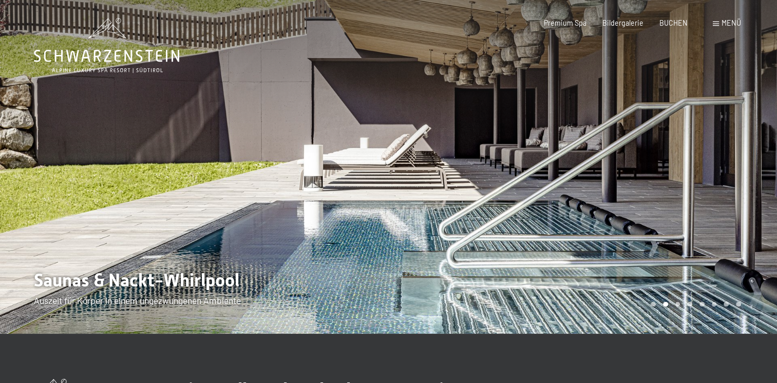
click at [727, 179] on div at bounding box center [583, 167] width 389 height 334
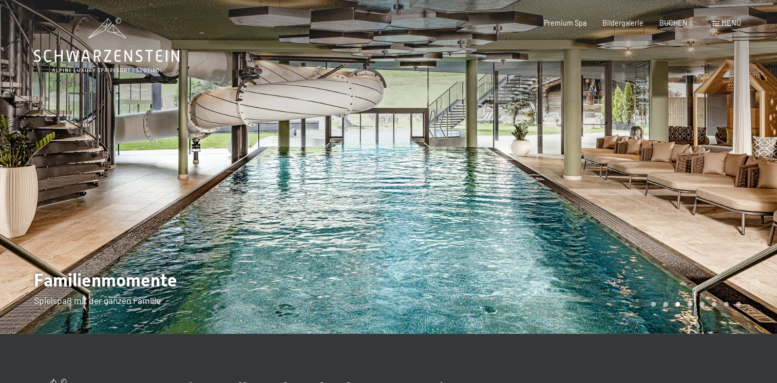
click at [727, 179] on div at bounding box center [583, 167] width 389 height 334
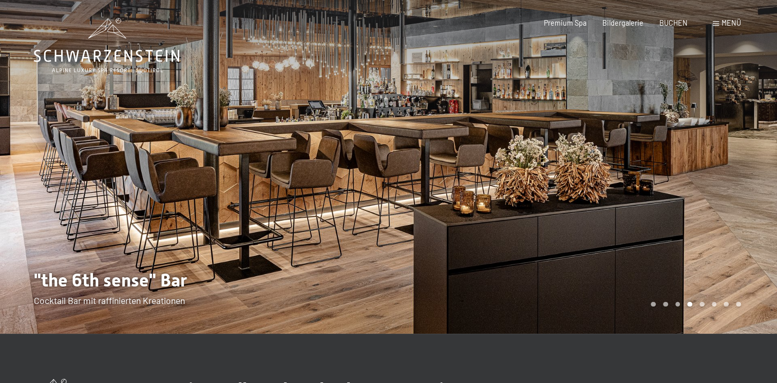
click at [728, 21] on span "Menü" at bounding box center [731, 22] width 20 height 9
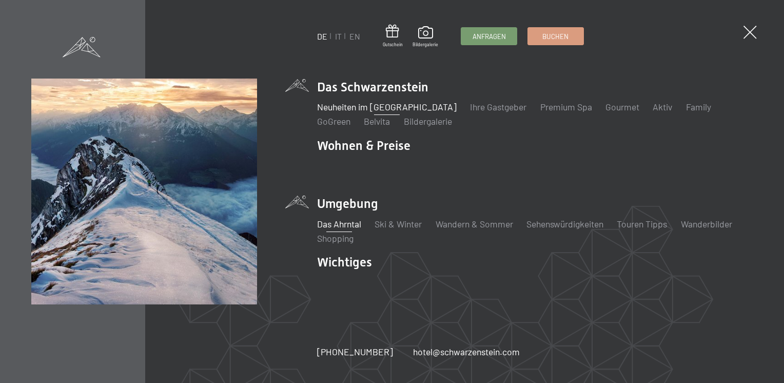
click at [336, 223] on link "Das Ahrntal" at bounding box center [339, 223] width 44 height 11
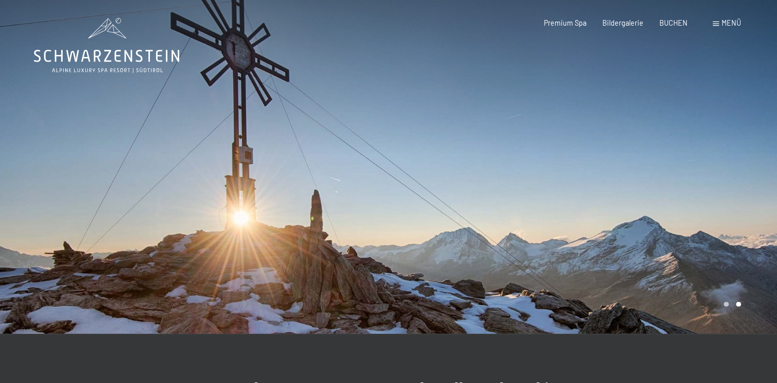
click at [731, 163] on div at bounding box center [583, 167] width 389 height 334
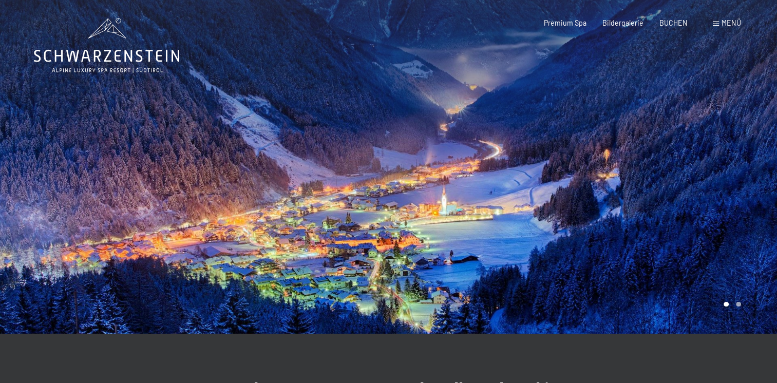
click at [730, 161] on div at bounding box center [583, 167] width 389 height 334
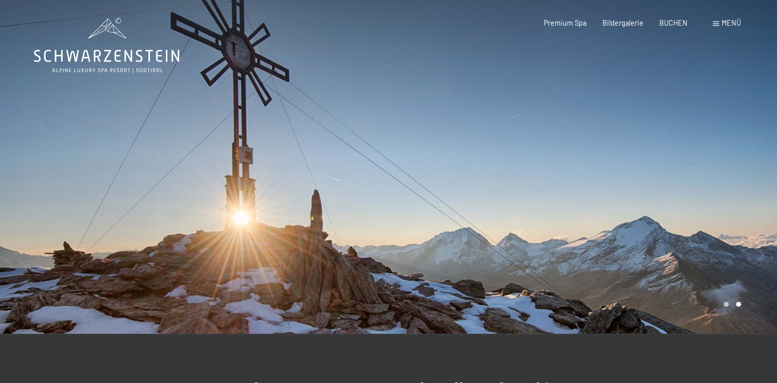
click at [730, 161] on div at bounding box center [583, 167] width 389 height 334
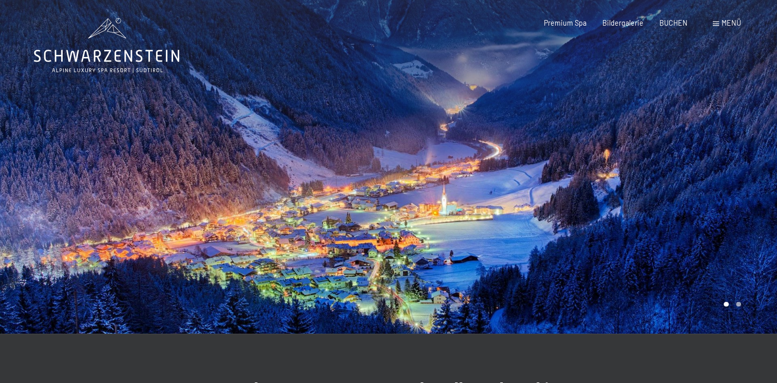
click at [730, 161] on div at bounding box center [583, 167] width 389 height 334
